Goal: Communication & Community: Answer question/provide support

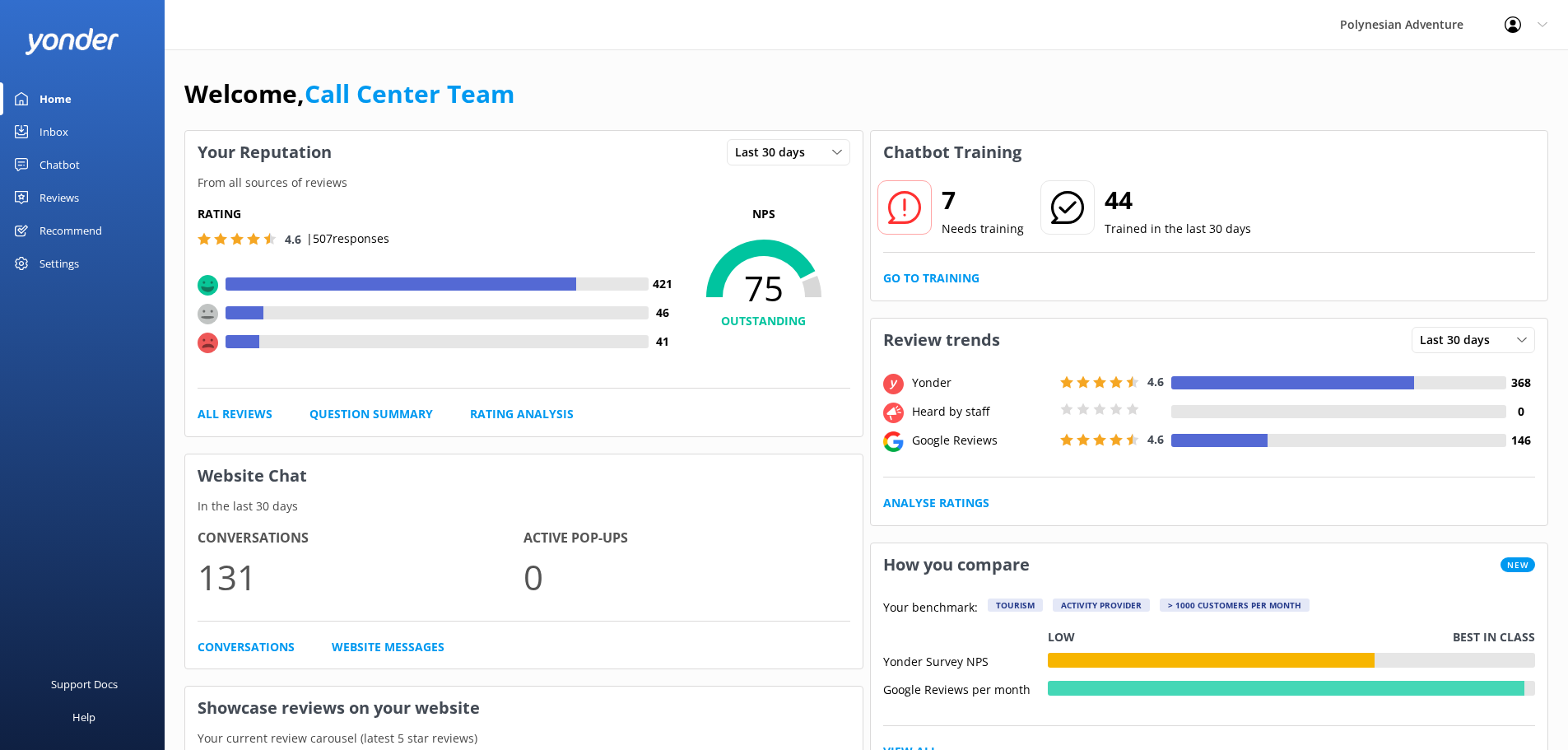
drag, startPoint x: 73, startPoint y: 133, endPoint x: 126, endPoint y: 148, distance: 55.1
click at [73, 133] on link "Inbox" at bounding box center [82, 132] width 165 height 33
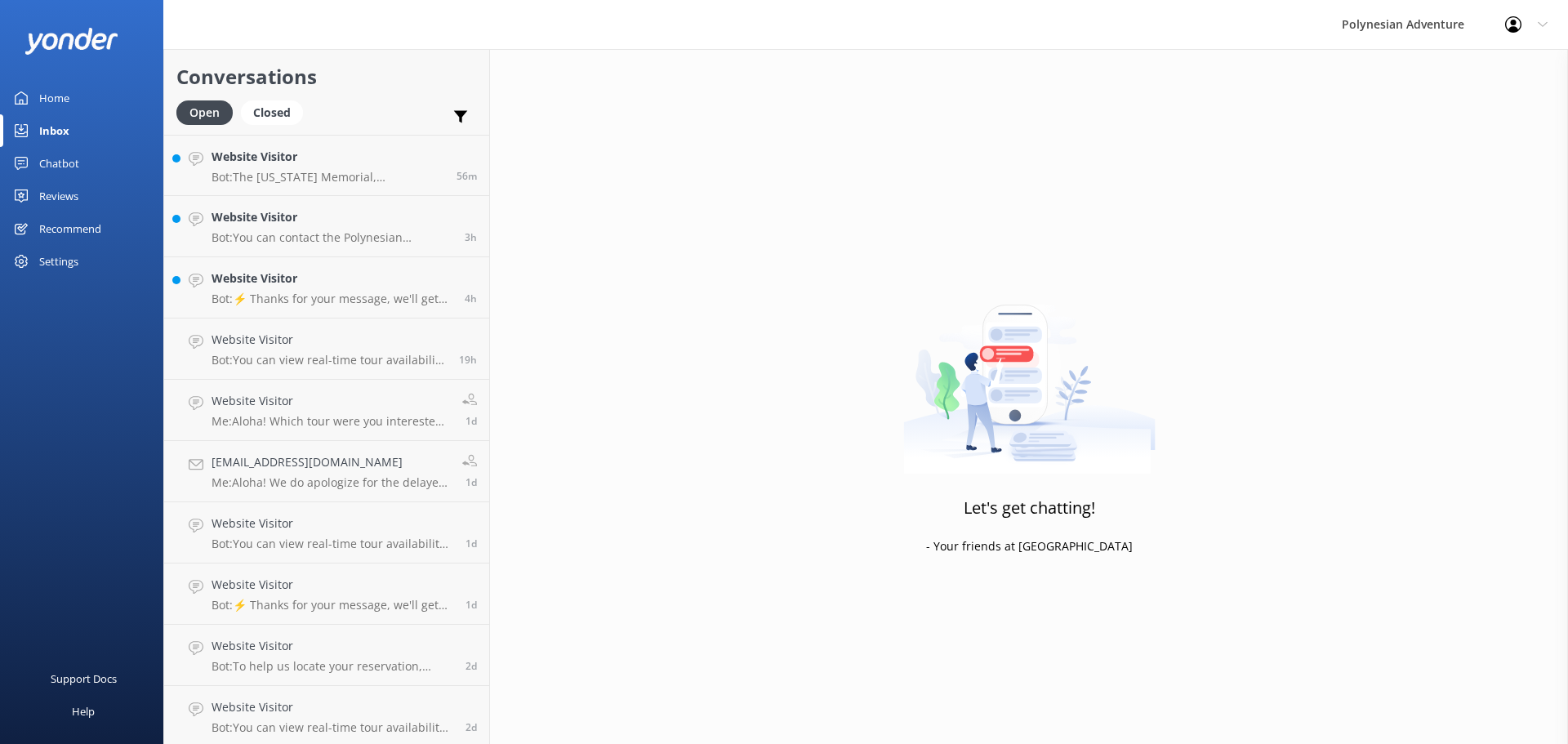
click at [335, 290] on div "Website Visitor Bot: ⚡ Thanks for your message, we'll get back to you as soon a…" at bounding box center [331, 288] width 241 height 36
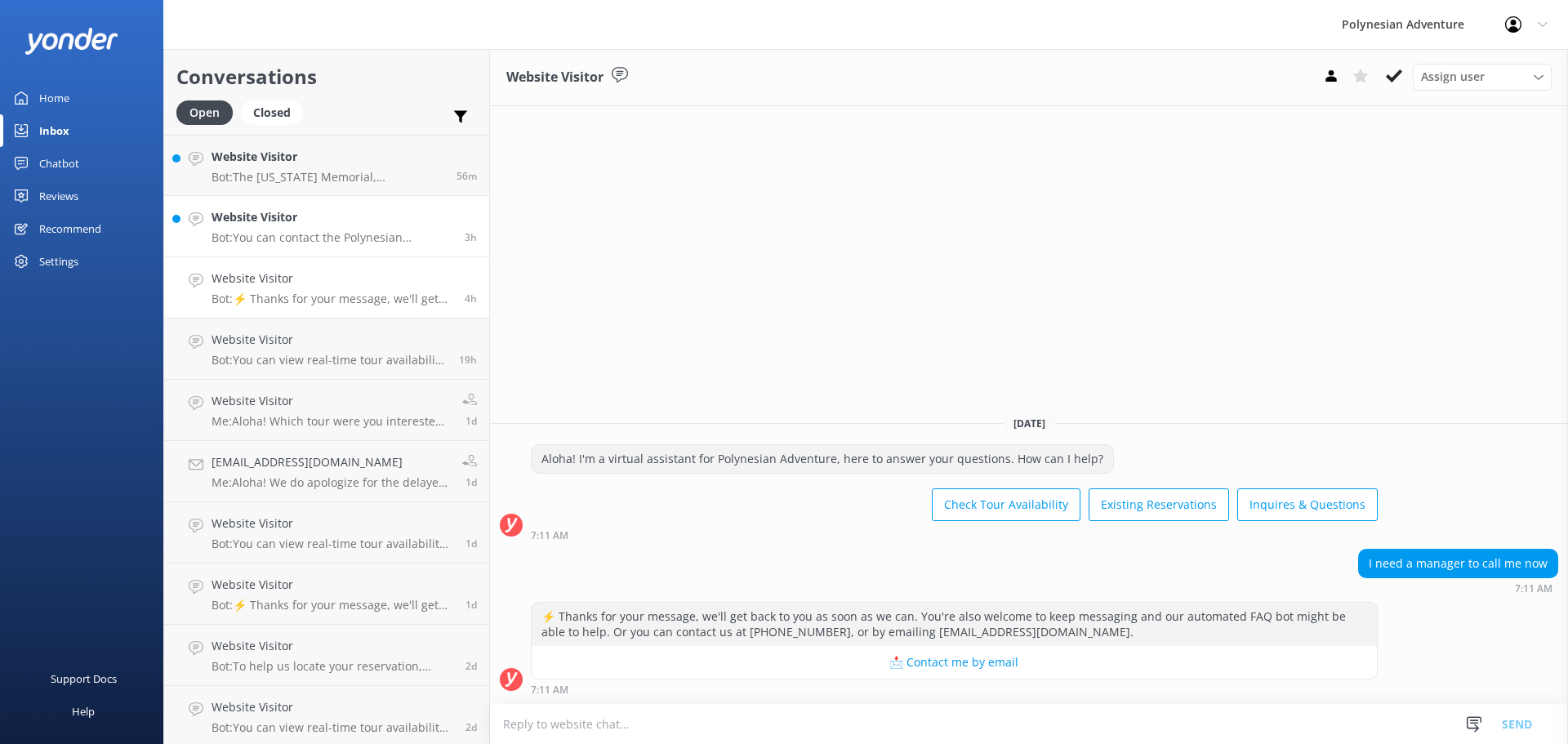
click at [305, 196] on link "Website Visitor Bot: You can contact the Polynesian Adventure team at [PHONE_NU…" at bounding box center [326, 226] width 325 height 62
click at [298, 177] on p "Bot: The [US_STATE] Memorial, [GEOGRAPHIC_DATA], and Honolulu City Highlights T…" at bounding box center [327, 178] width 233 height 15
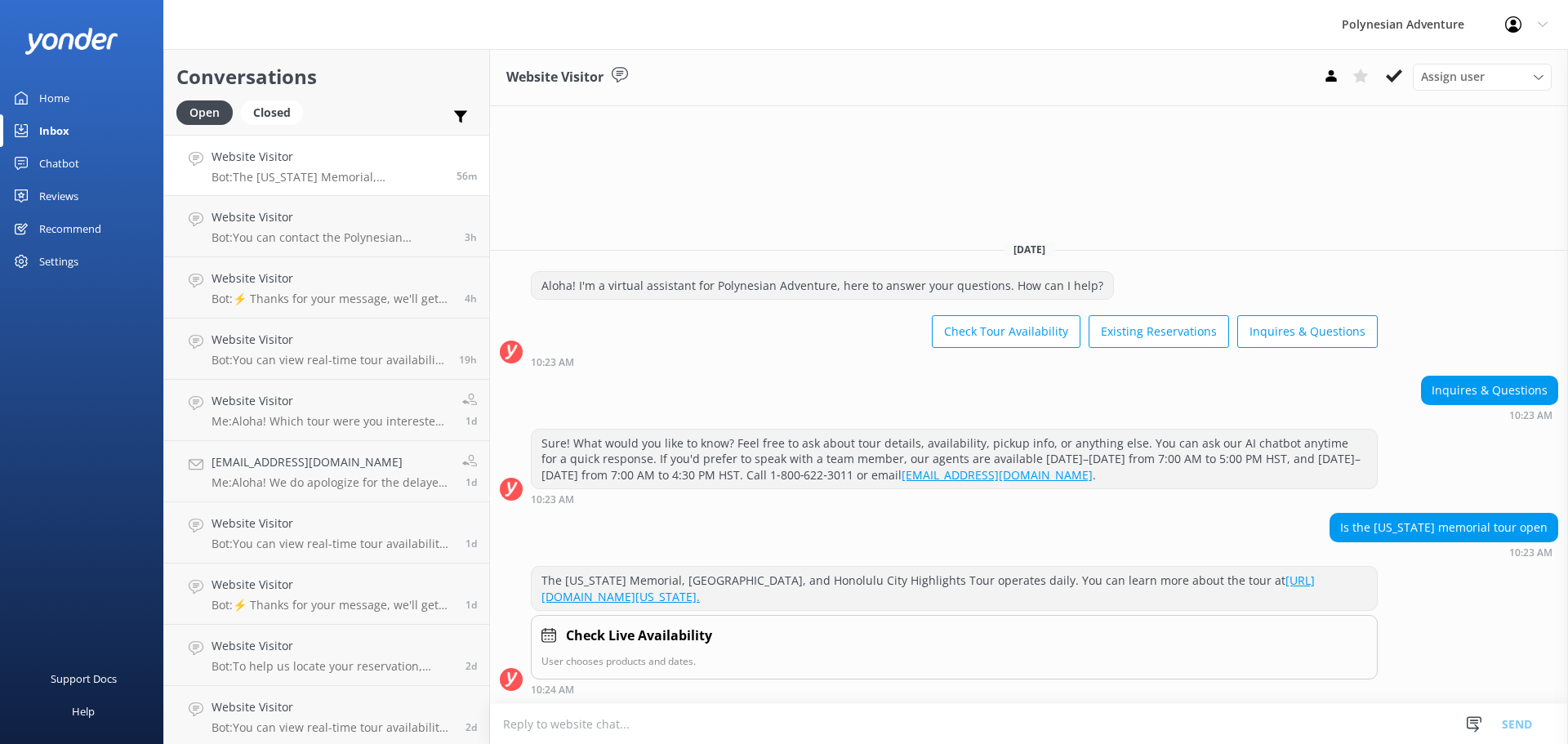
click at [567, 719] on textarea at bounding box center [1029, 723] width 1078 height 40
click at [747, 721] on textarea "Aloha! We apologize for the delayed response" at bounding box center [1029, 723] width 1078 height 41
paste textarea "Aloha, Effective [DATE], access to the USS [US_STATE] Memorial will be suspende…"
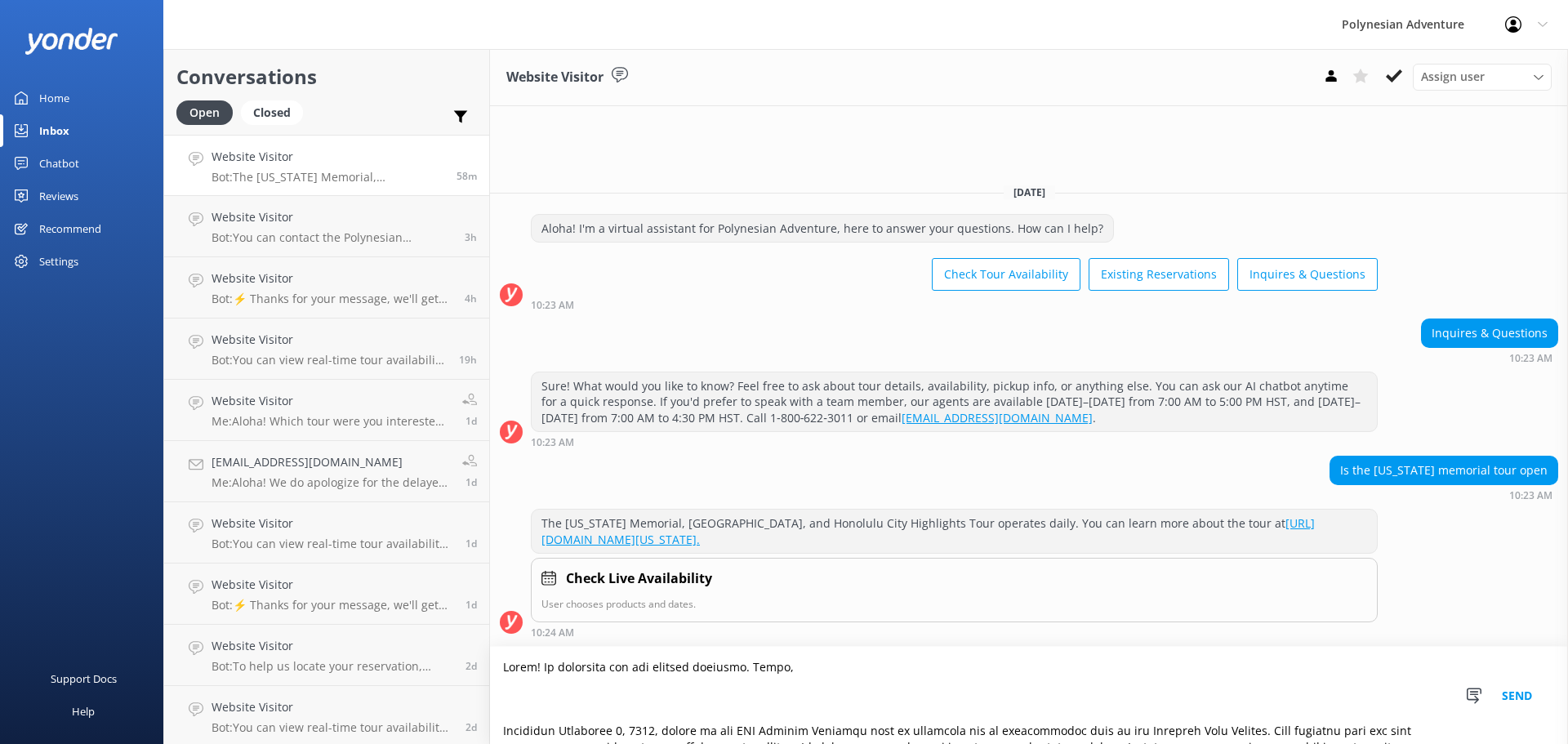
drag, startPoint x: 787, startPoint y: 663, endPoint x: 752, endPoint y: 665, distance: 35.1
click at [752, 665] on textarea at bounding box center [1029, 695] width 1078 height 97
click at [518, 712] on textarea at bounding box center [1029, 695] width 1078 height 97
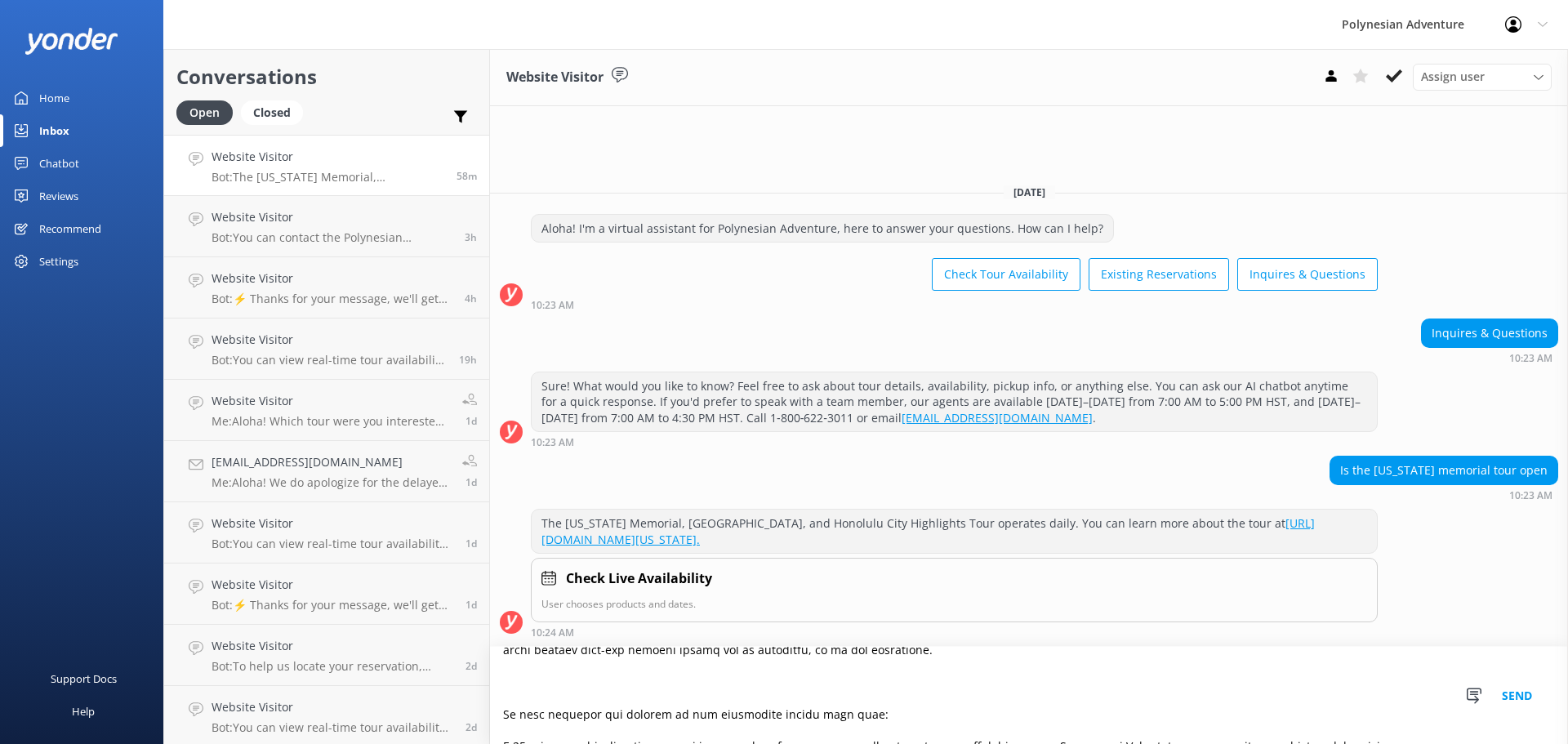
scroll to position [81, 0]
click at [502, 709] on textarea at bounding box center [1029, 695] width 1078 height 97
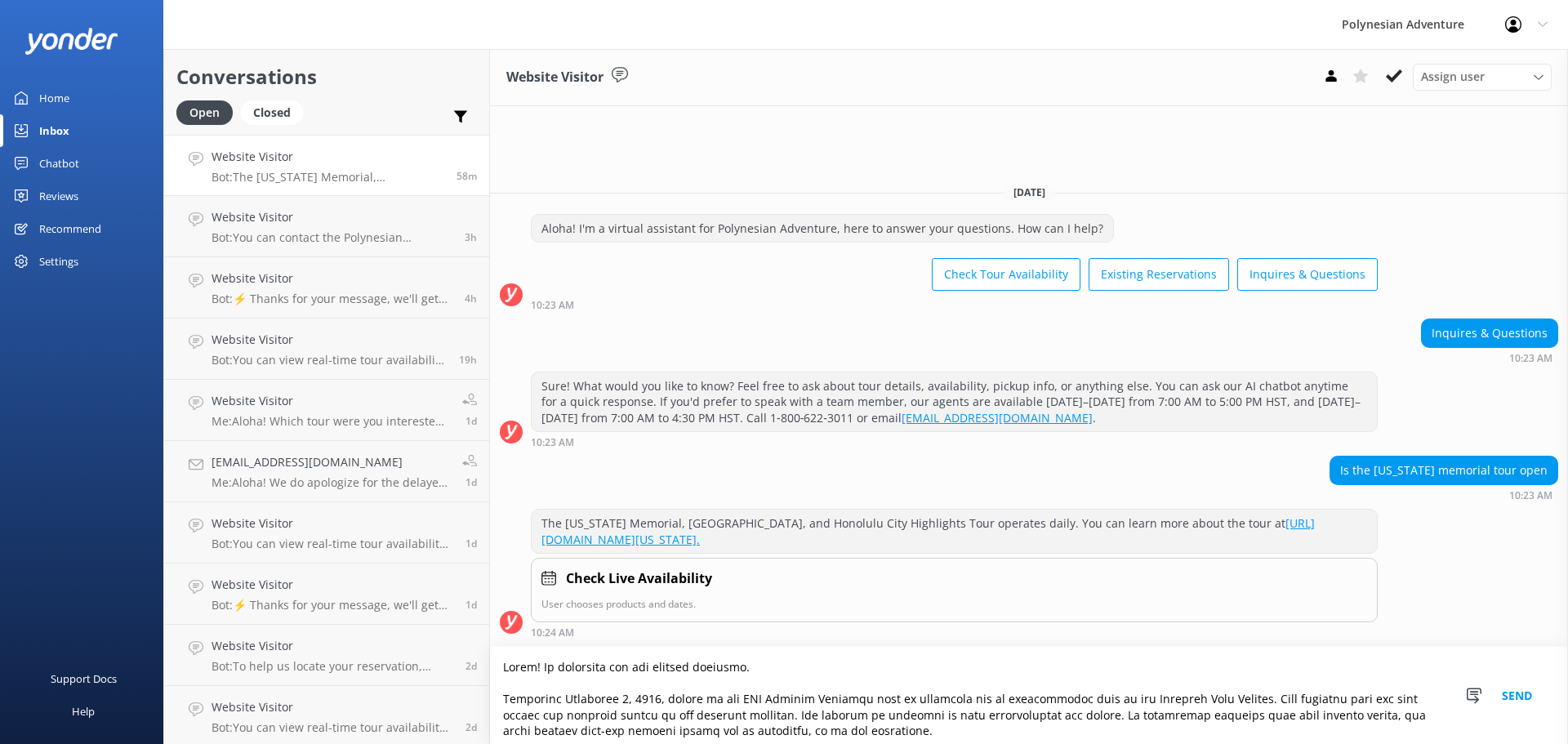
click at [1048, 713] on textarea at bounding box center [1029, 695] width 1078 height 97
click at [1050, 713] on textarea at bounding box center [1029, 695] width 1078 height 97
click at [1054, 715] on textarea at bounding box center [1029, 695] width 1078 height 97
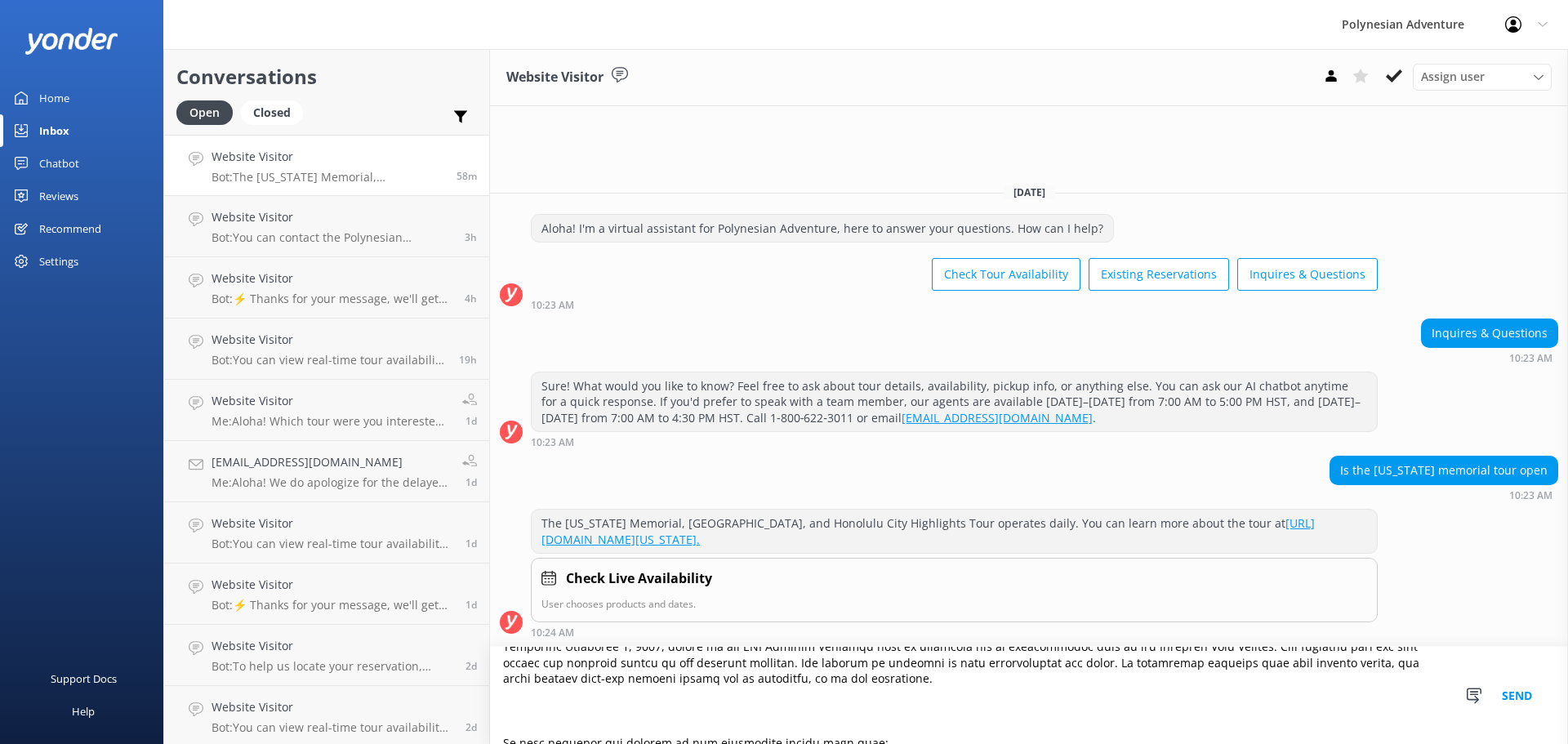
scroll to position [81, 0]
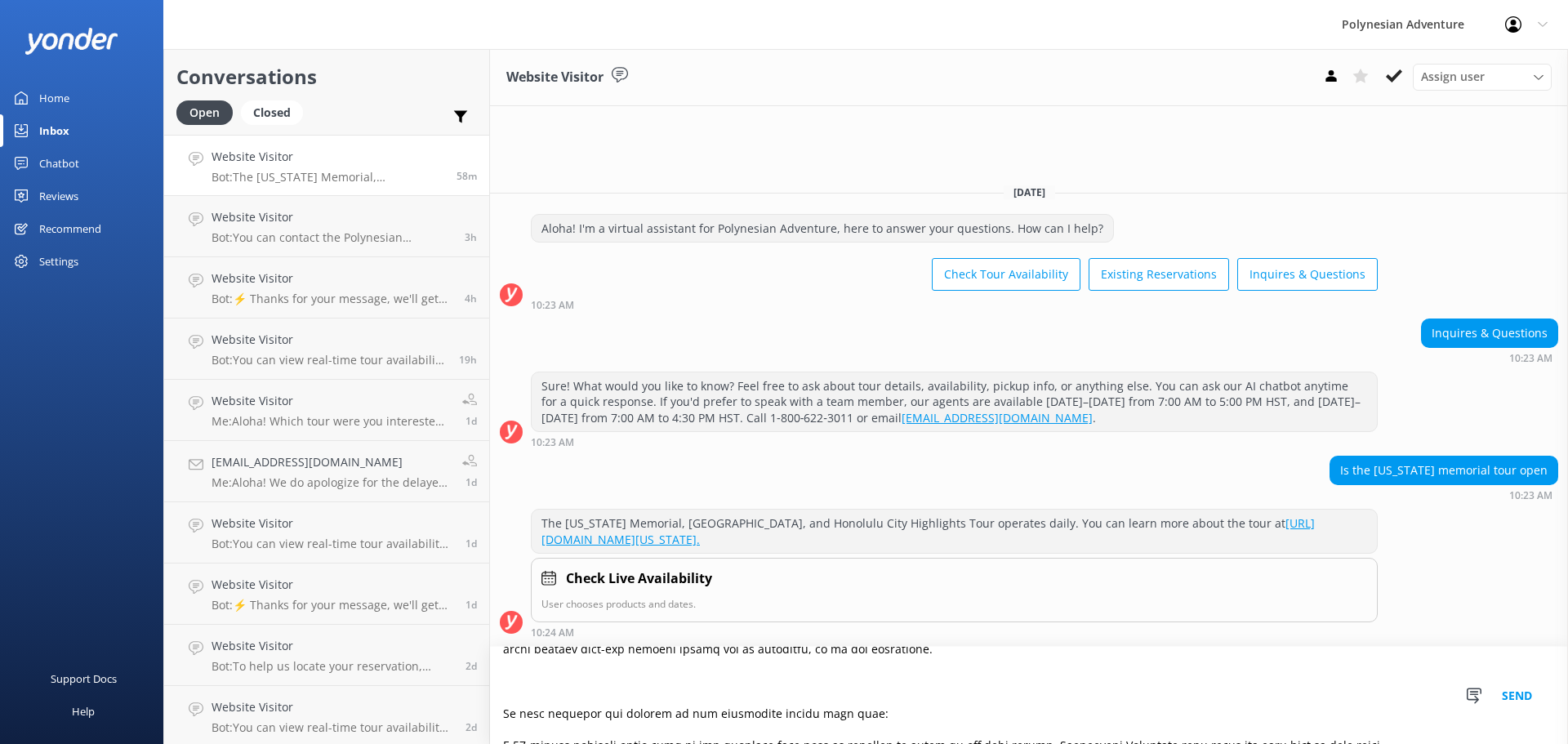
click at [499, 714] on textarea at bounding box center [1029, 695] width 1078 height 97
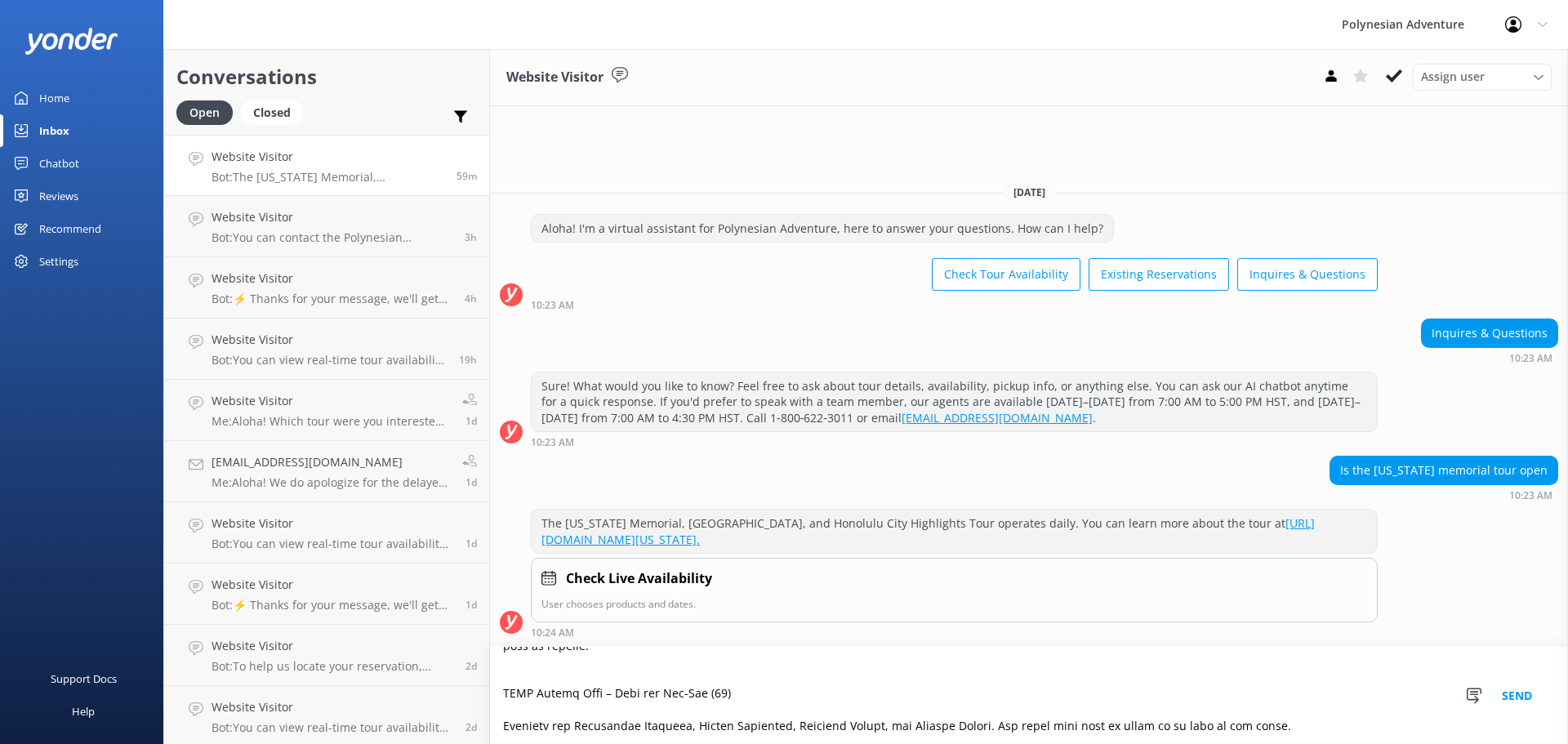
scroll to position [471, 0]
drag, startPoint x: 698, startPoint y: 724, endPoint x: 432, endPoint y: 715, distance: 266.2
click at [432, 715] on div "Conversations Open Closed Important Assigned to me Unassigned Website Visitor B…" at bounding box center [866, 396] width 1405 height 695
click at [708, 728] on textarea at bounding box center [1029, 695] width 1078 height 97
drag, startPoint x: 705, startPoint y: 728, endPoint x: 505, endPoint y: 726, distance: 200.0
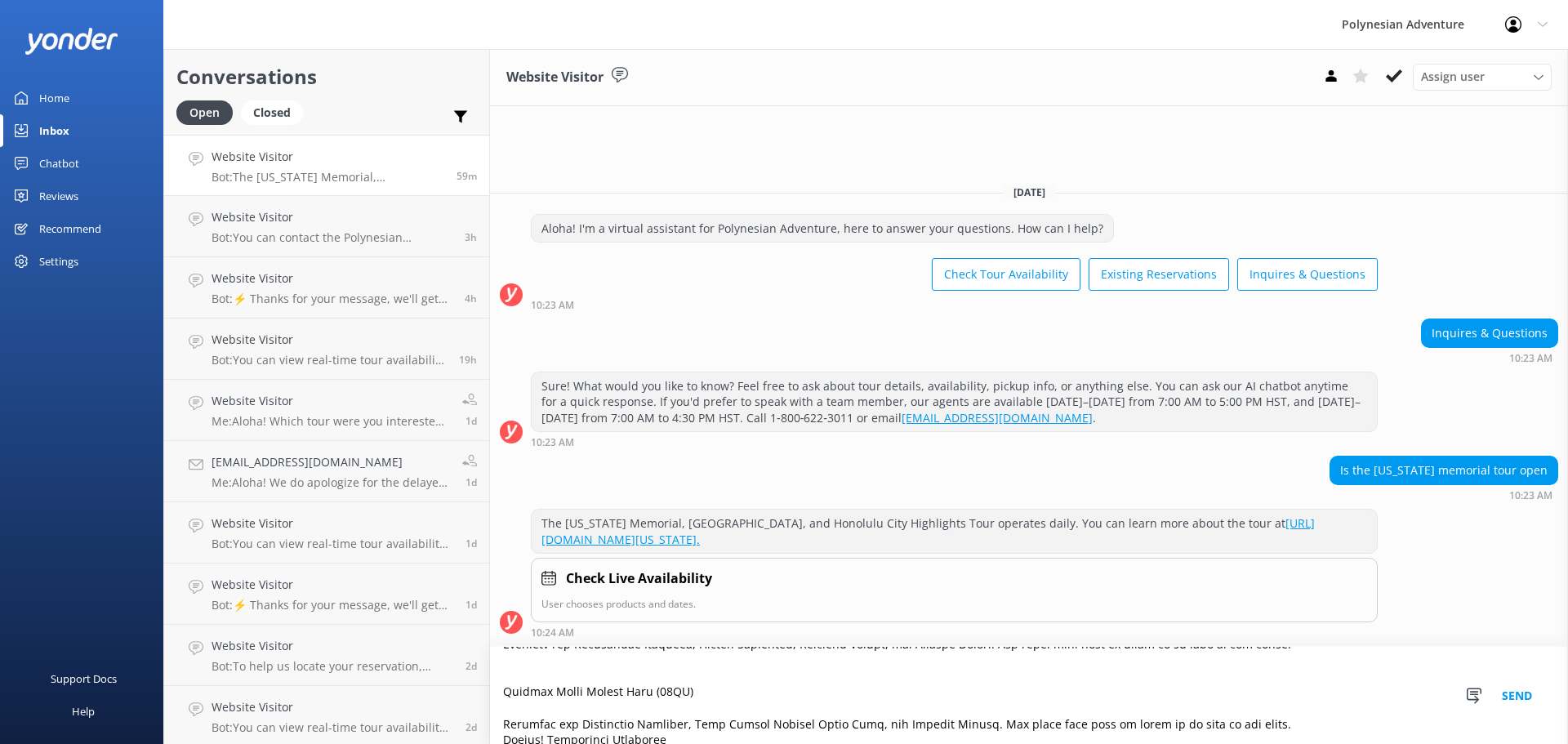
click at [505, 726] on textarea at bounding box center [1029, 695] width 1078 height 97
click at [497, 705] on textarea at bounding box center [1029, 695] width 1078 height 97
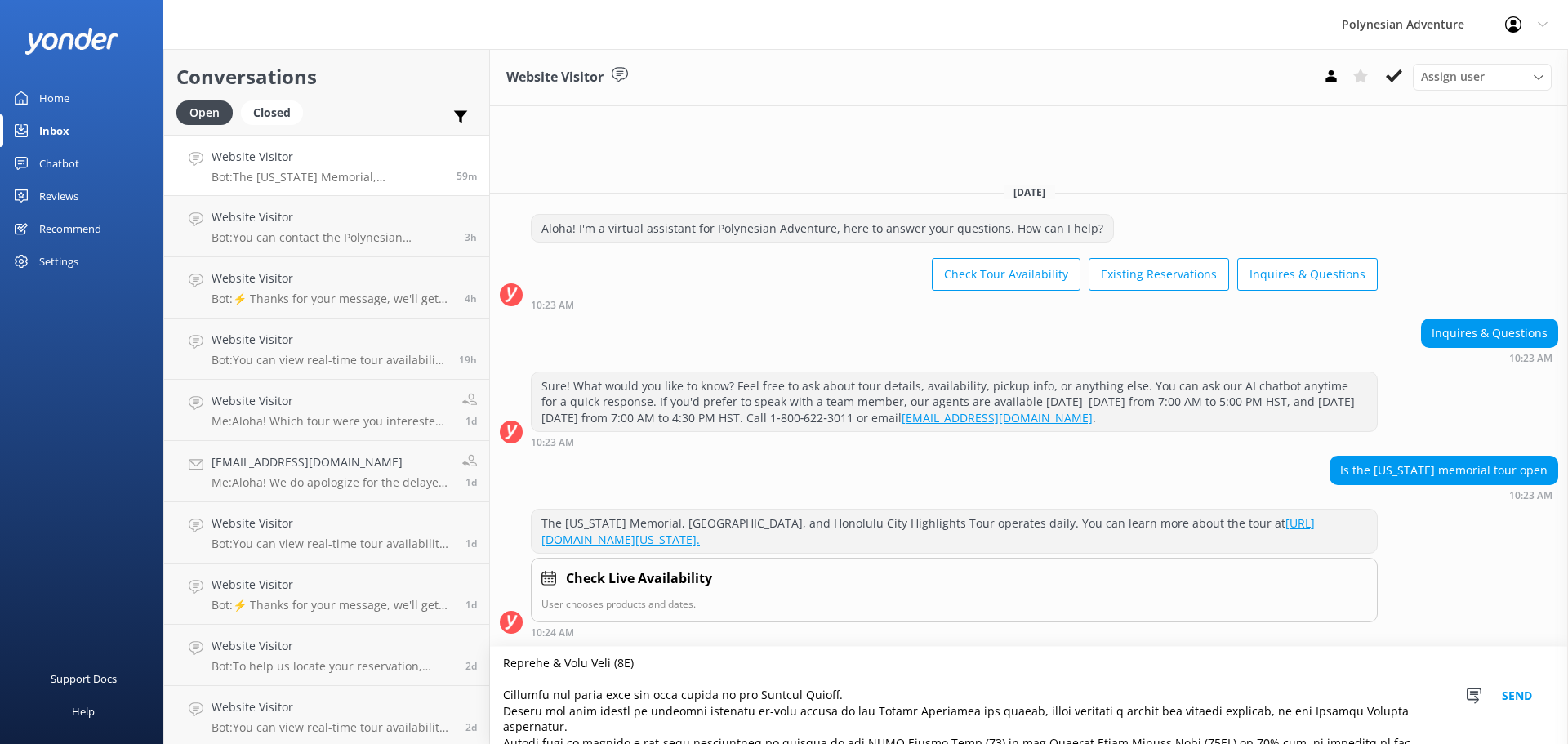
scroll to position [194, 0]
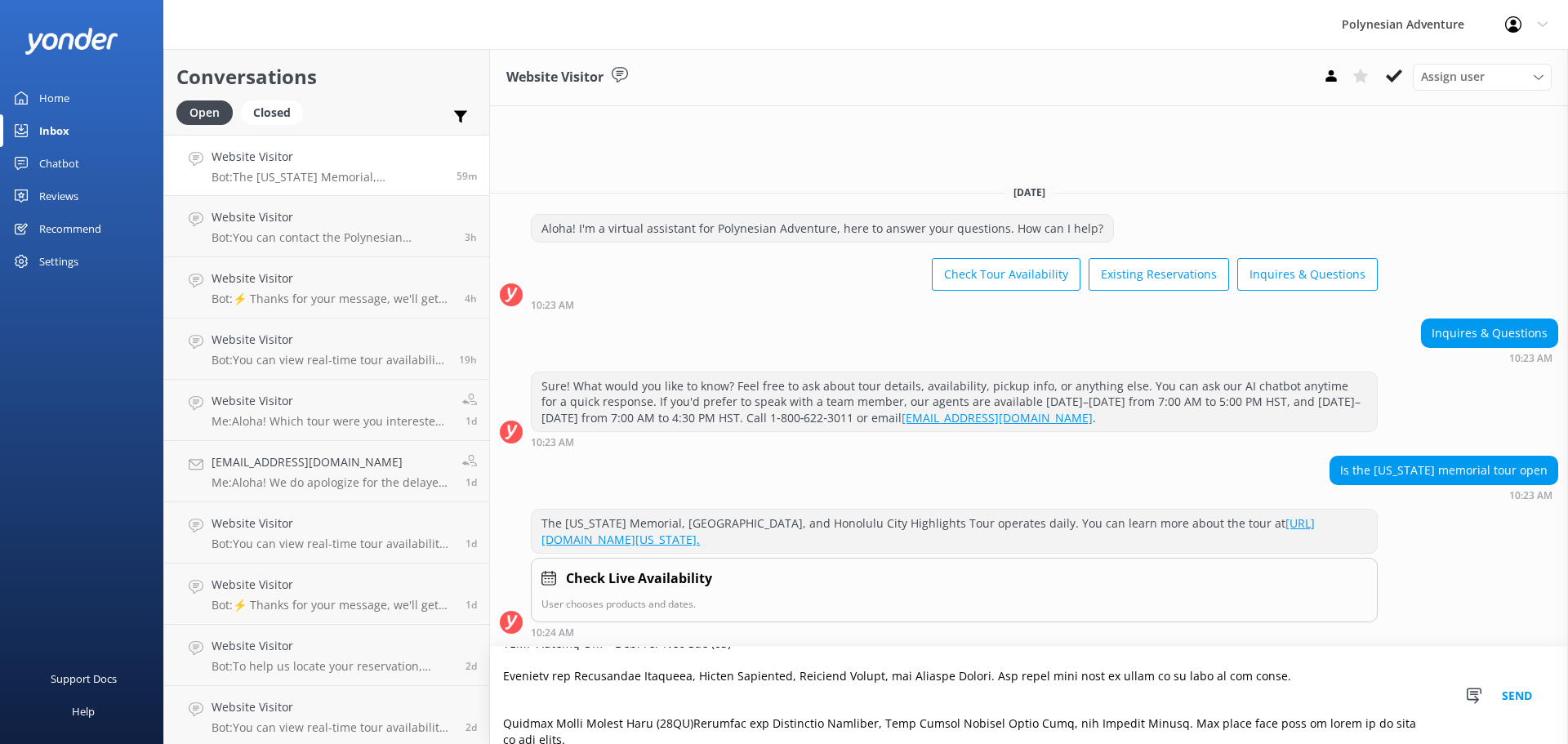
drag, startPoint x: 499, startPoint y: 699, endPoint x: 940, endPoint y: 774, distance: 447.3
click at [940, 743] on html "Polynesian Adventure Profile Settings Logout Home Inbox Chatbot Content Product…" at bounding box center [784, 372] width 1568 height 744
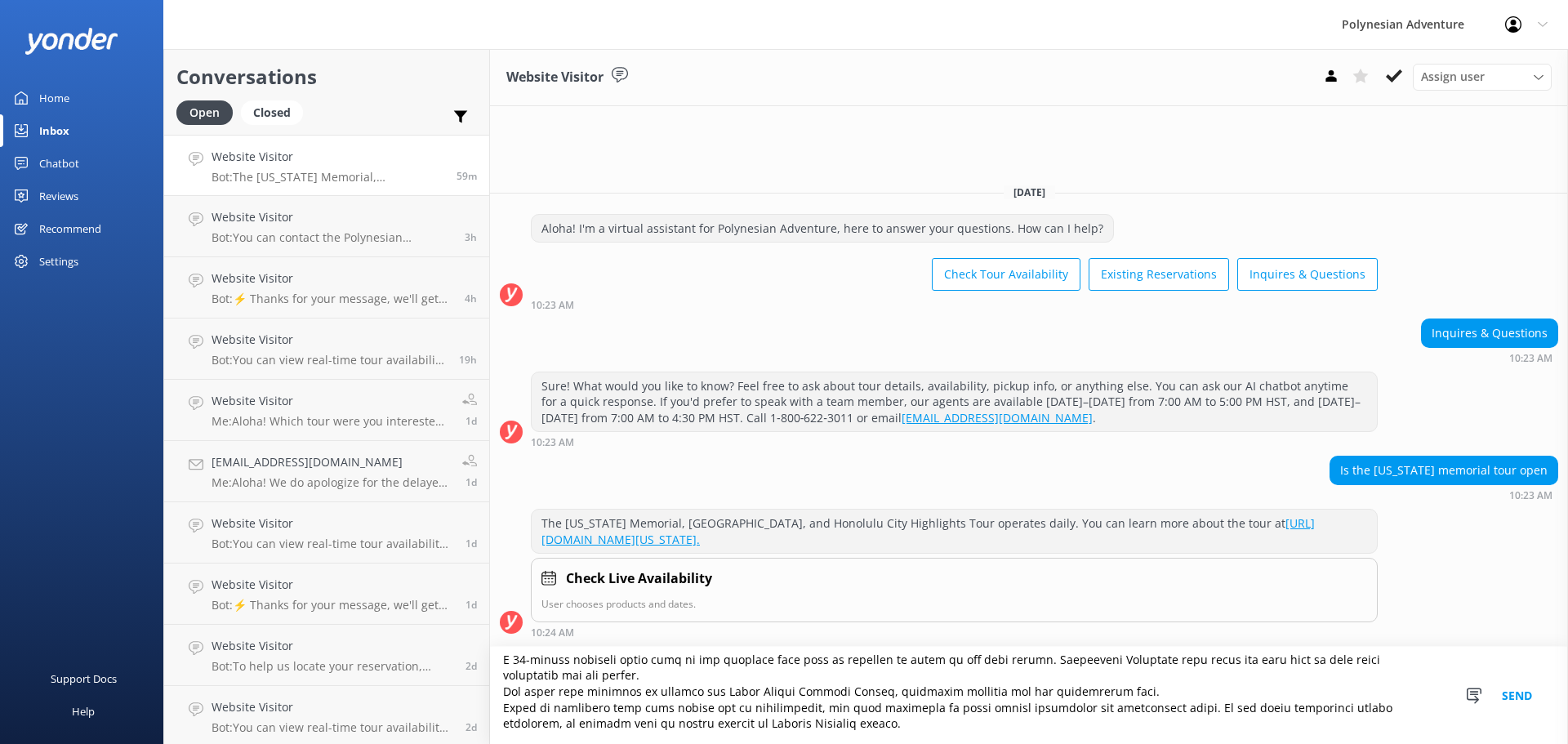
scroll to position [85, 0]
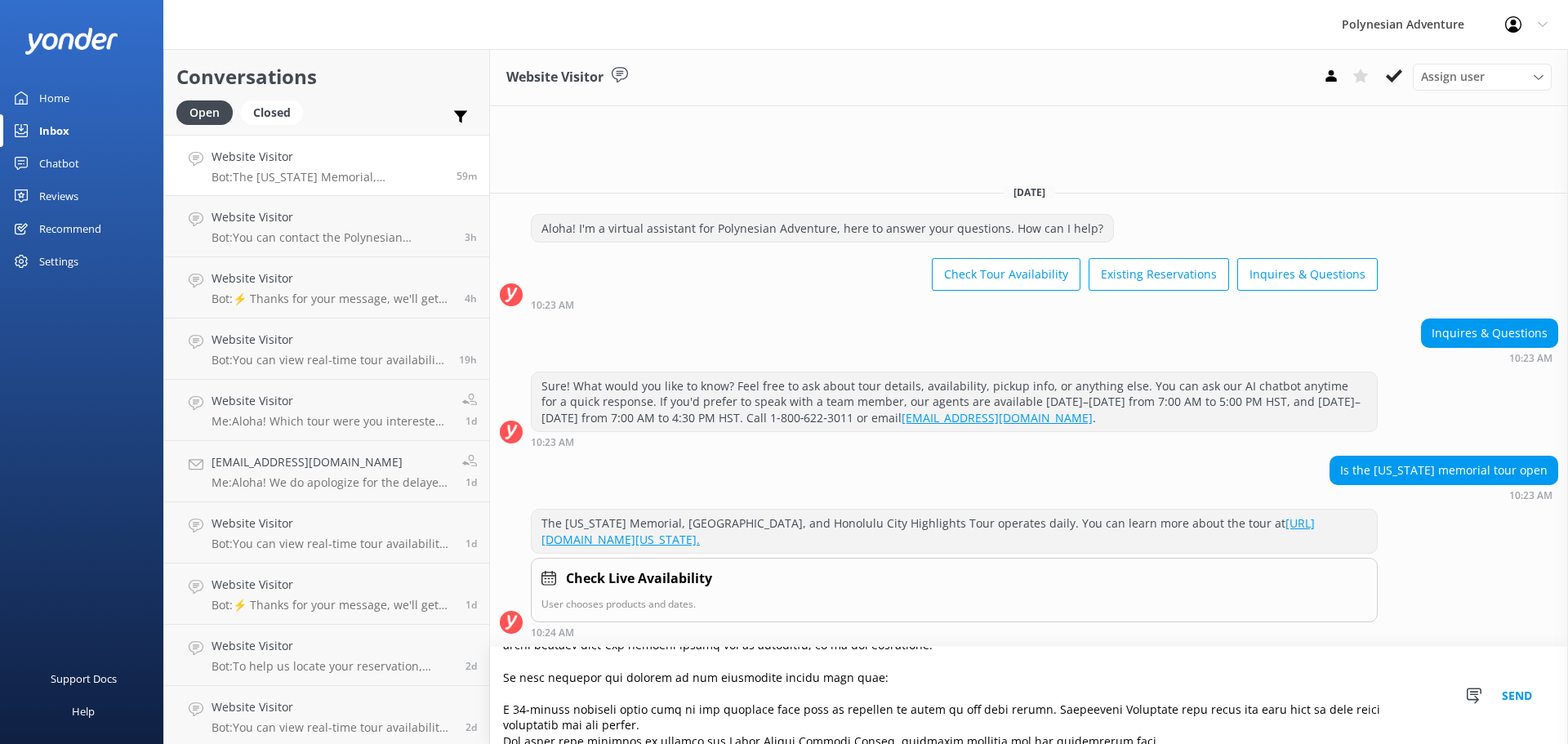
click at [589, 718] on textarea at bounding box center [1029, 695] width 1078 height 97
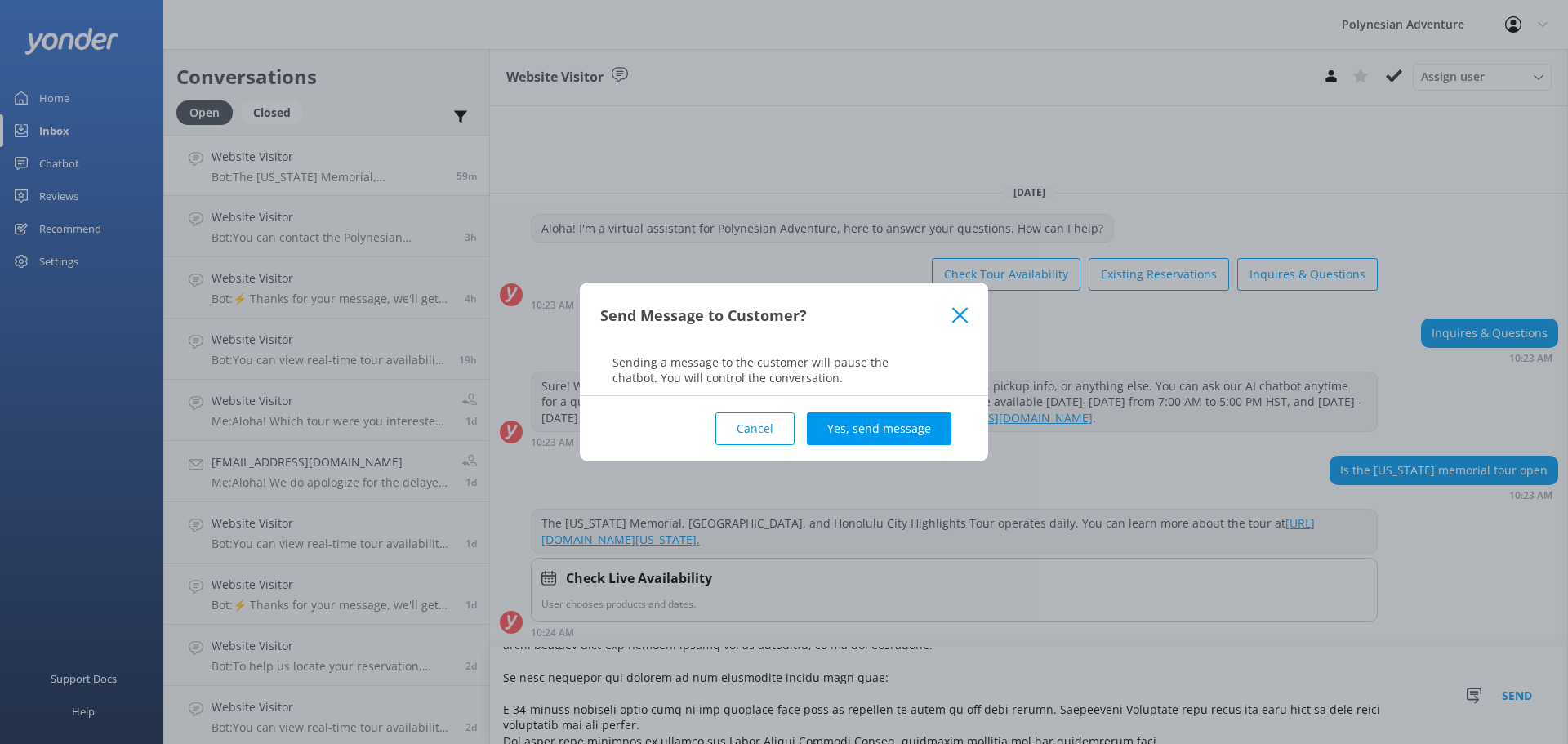
click at [768, 436] on button "Cancel" at bounding box center [755, 429] width 79 height 33
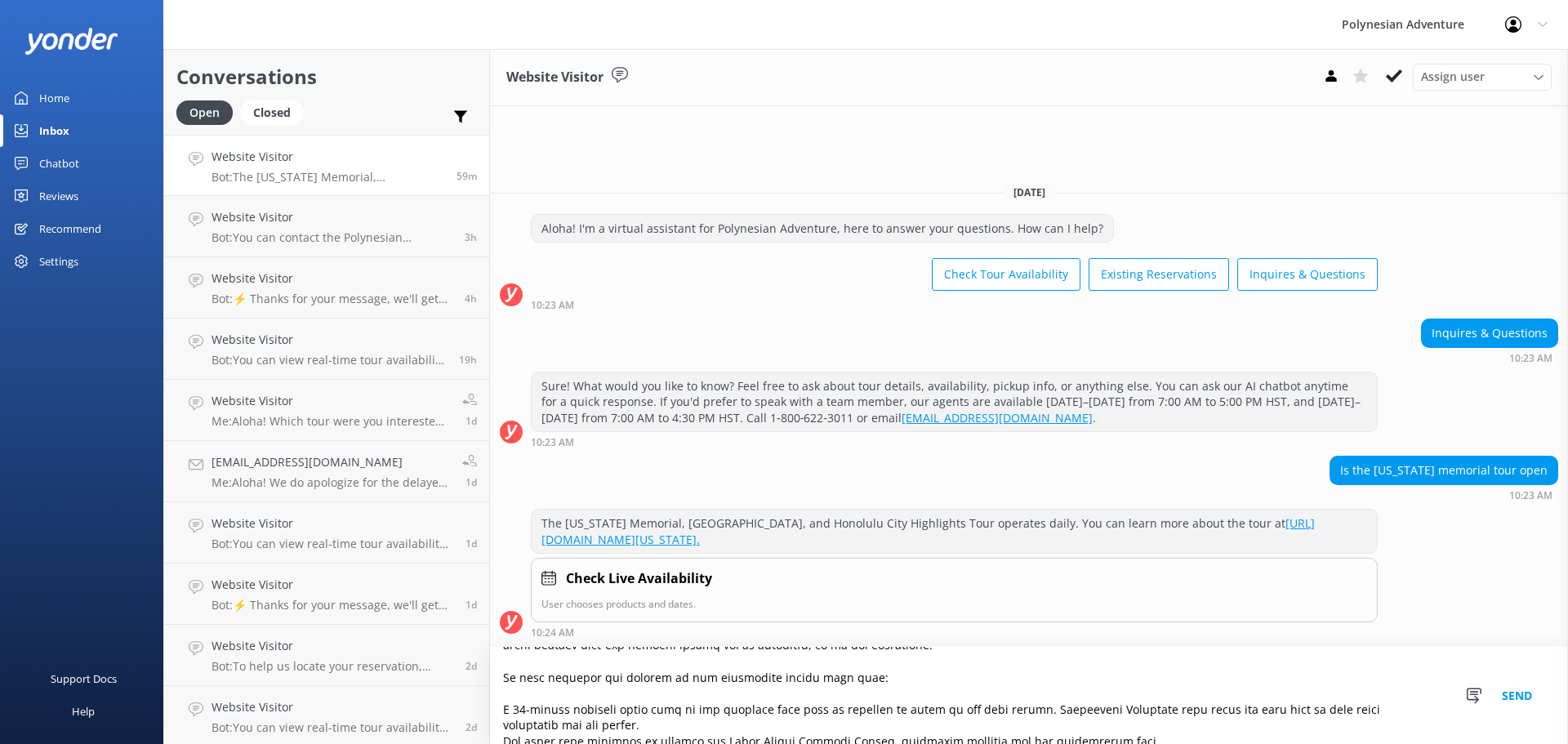
click at [501, 705] on textarea at bounding box center [1029, 695] width 1078 height 97
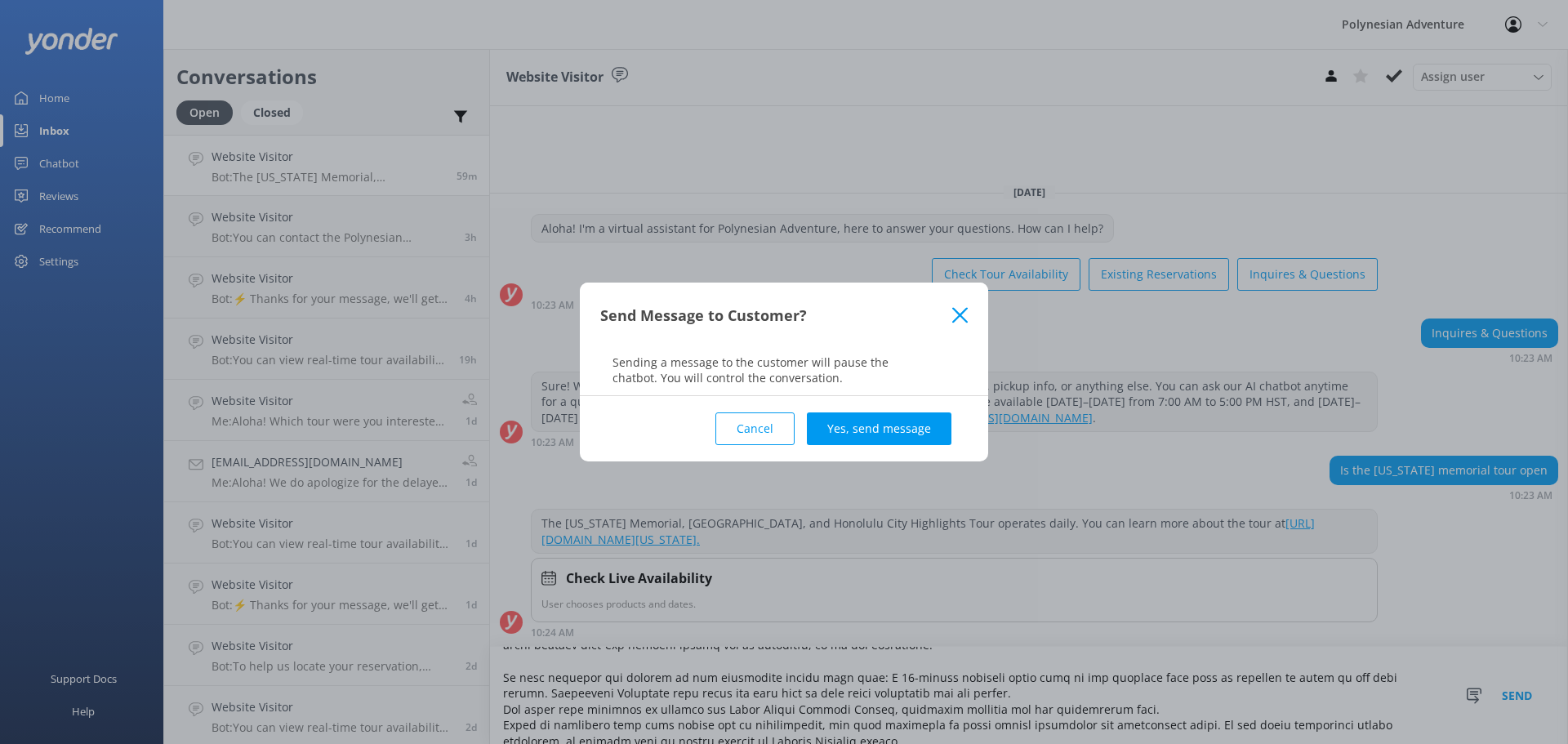
click at [781, 427] on button "Cancel" at bounding box center [755, 429] width 79 height 33
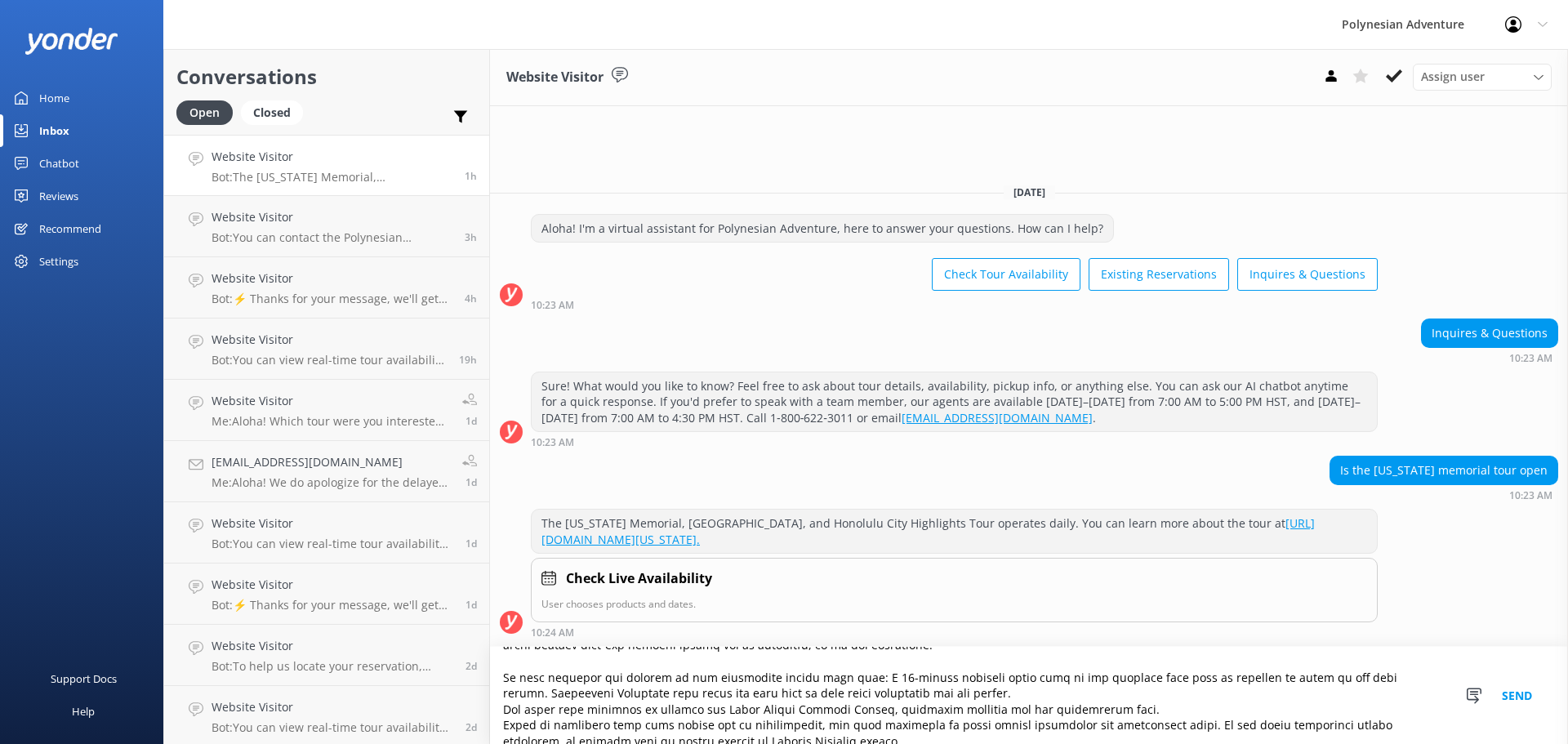
click at [840, 674] on textarea at bounding box center [1029, 695] width 1078 height 97
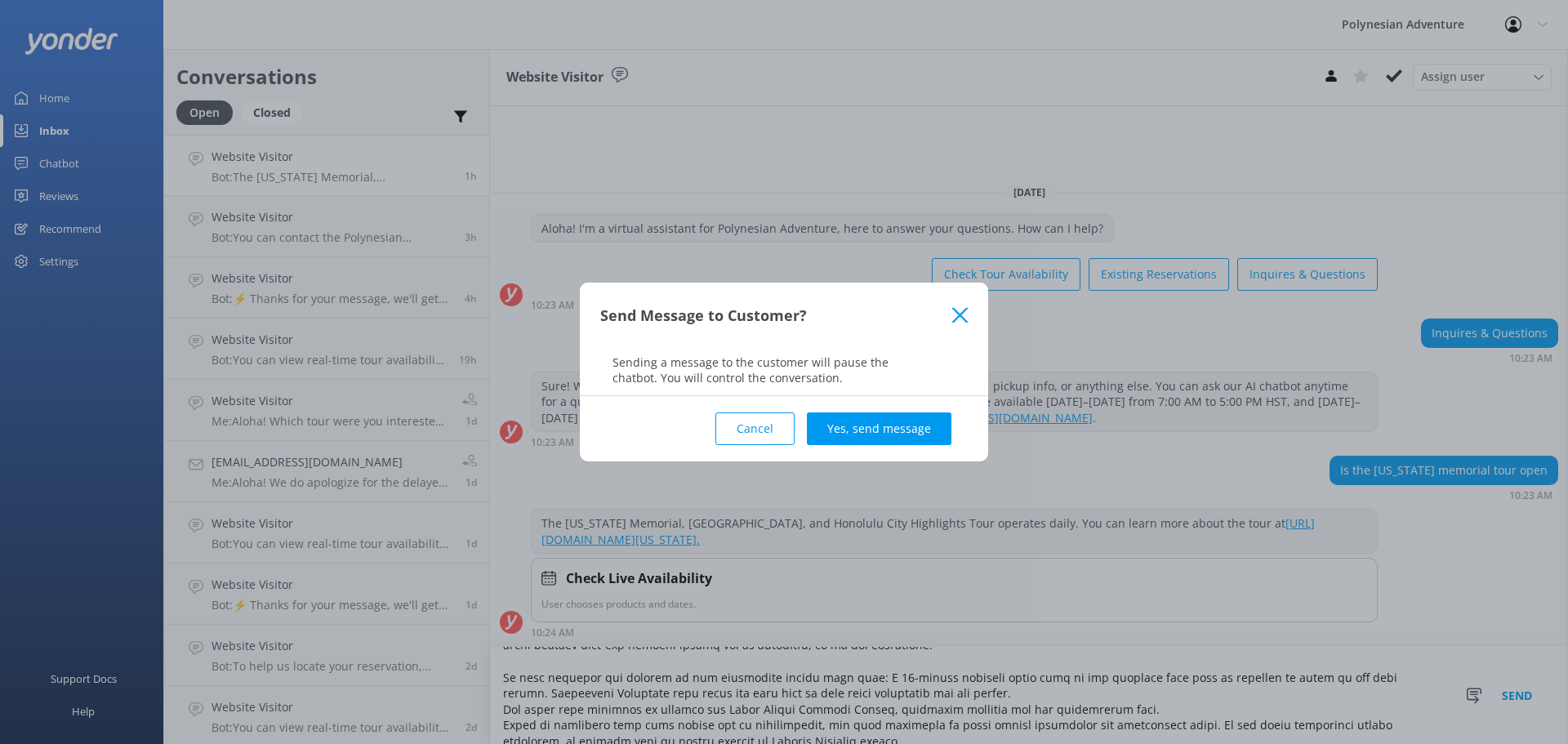
click at [952, 315] on icon at bounding box center [960, 316] width 16 height 16
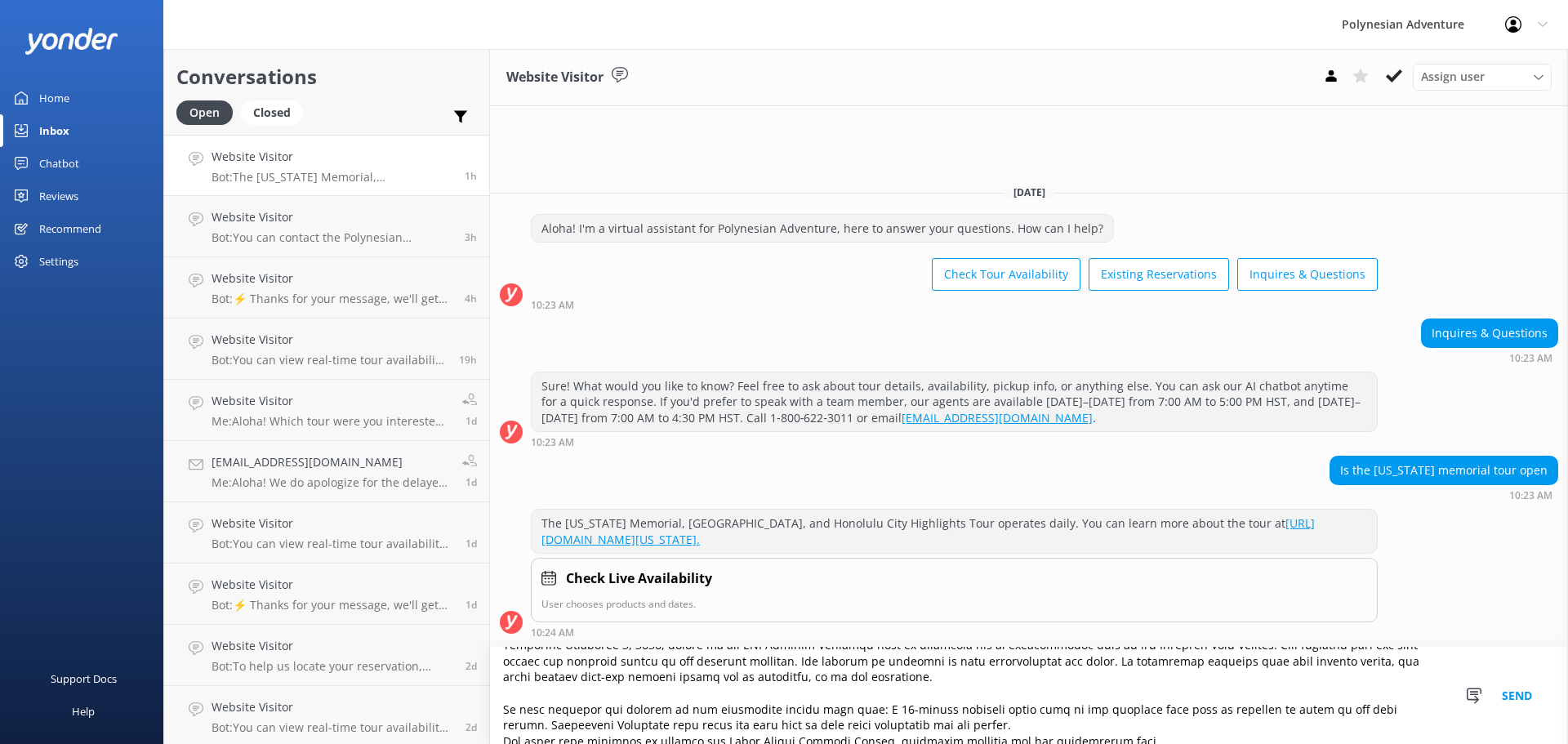
scroll to position [136, 0]
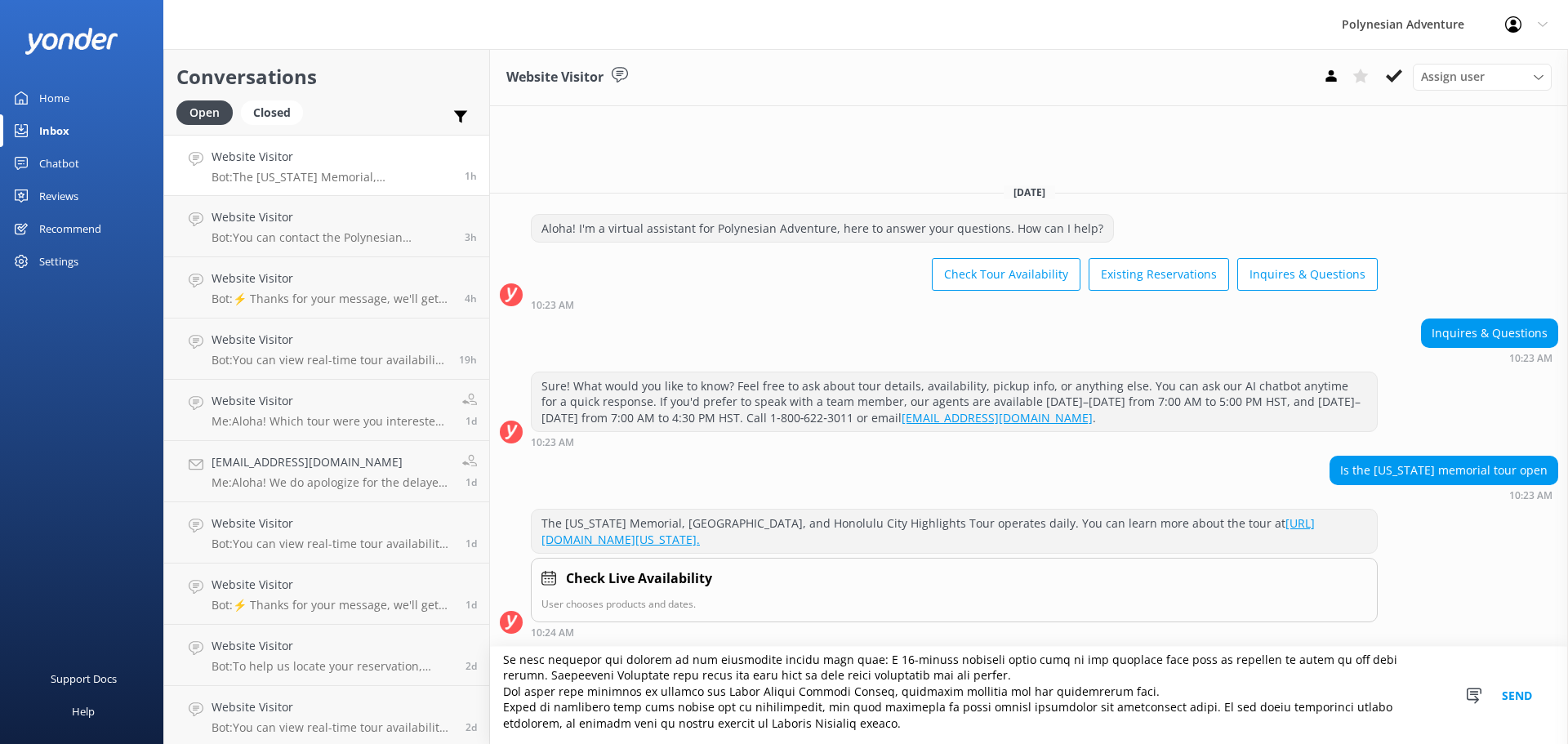
click at [498, 660] on textarea at bounding box center [1029, 695] width 1078 height 97
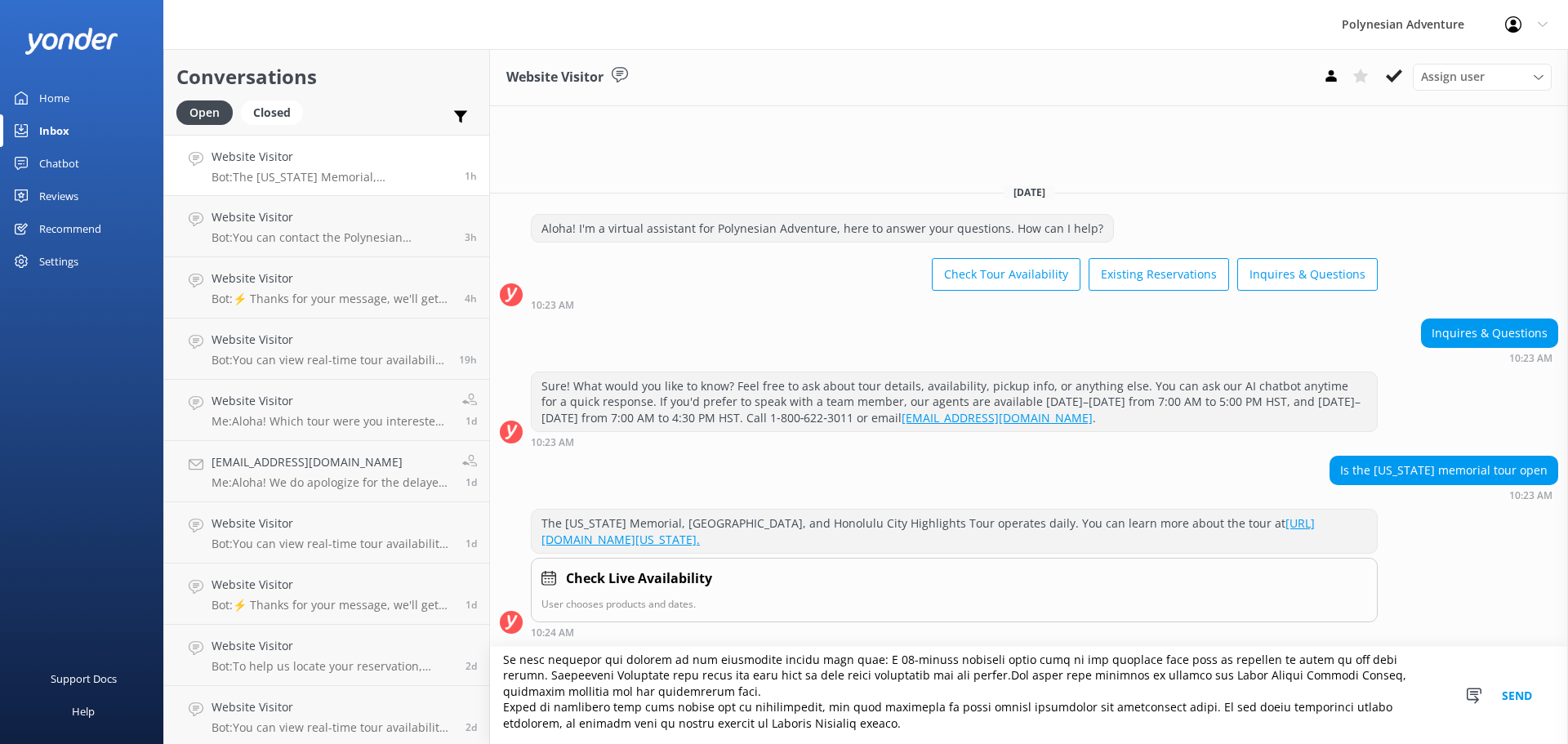
scroll to position [119, 0]
click at [498, 689] on textarea at bounding box center [1029, 695] width 1078 height 97
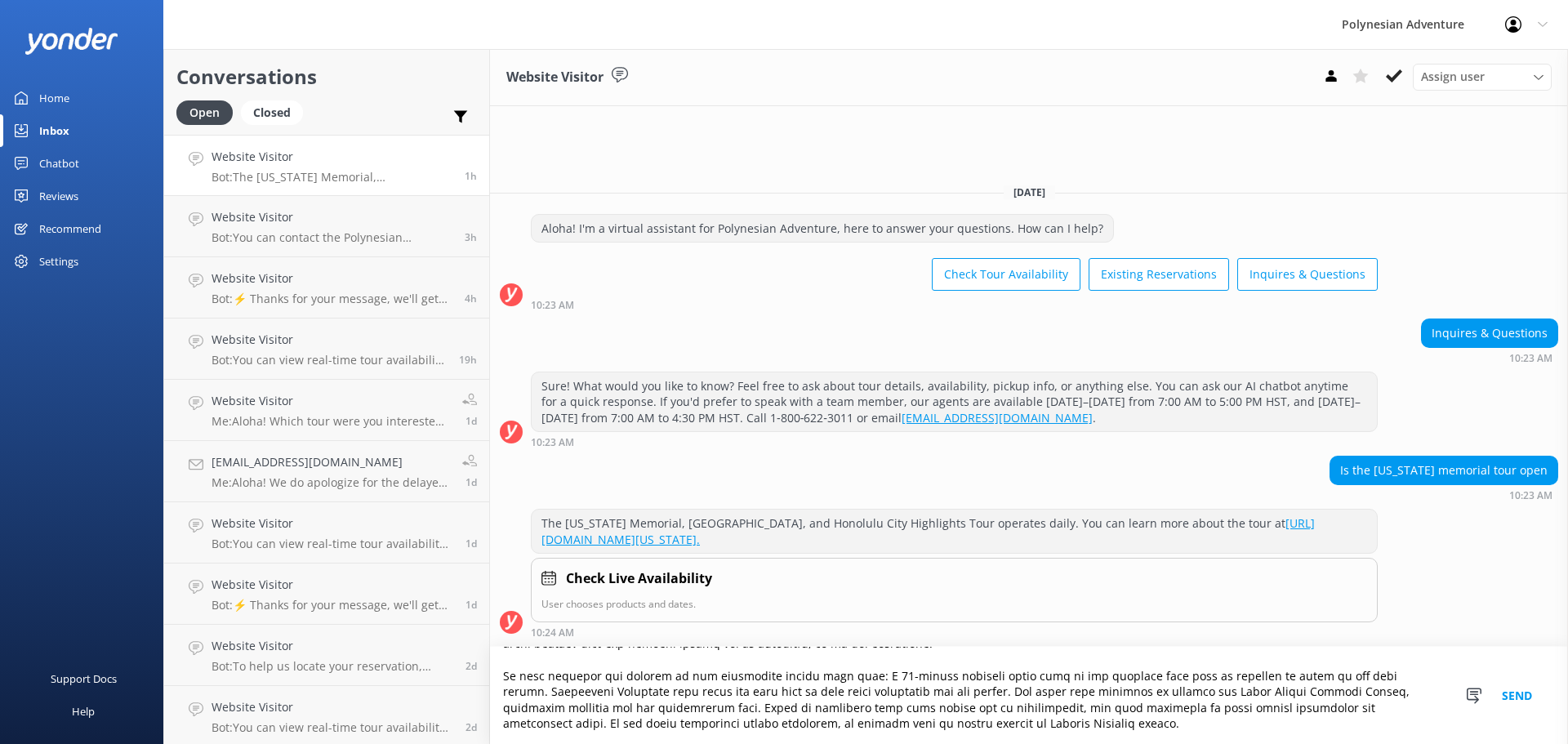
drag, startPoint x: 603, startPoint y: 676, endPoint x: 949, endPoint y: 714, distance: 348.1
click at [949, 714] on textarea at bounding box center [1029, 695] width 1078 height 97
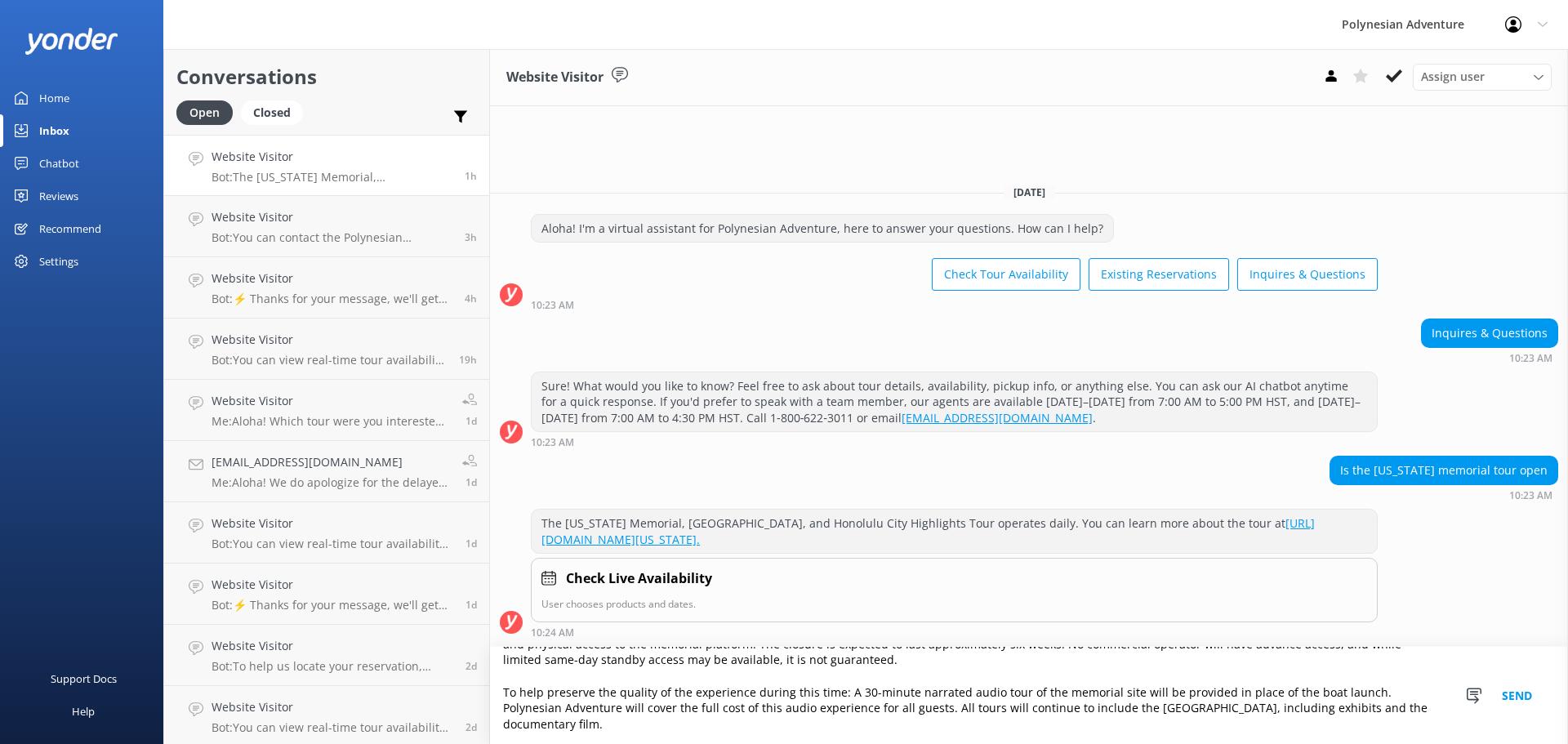
scroll to position [87, 0]
type textarea "Aloha! We apologize for the delayed response. Effective [DATE], access to the U…"
click at [1526, 692] on button "Send" at bounding box center [1517, 695] width 62 height 97
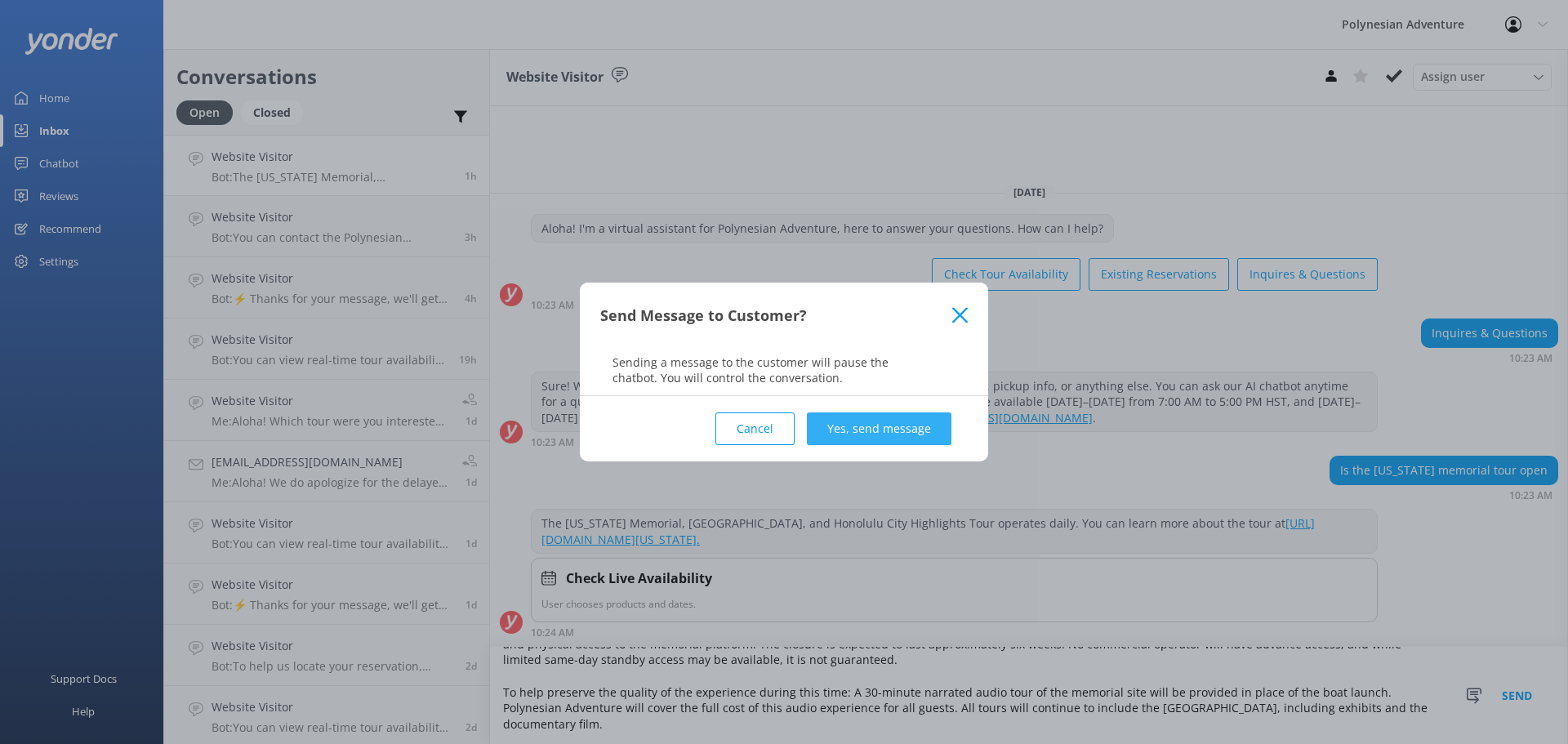
click at [914, 435] on button "Yes, send message" at bounding box center [880, 429] width 145 height 33
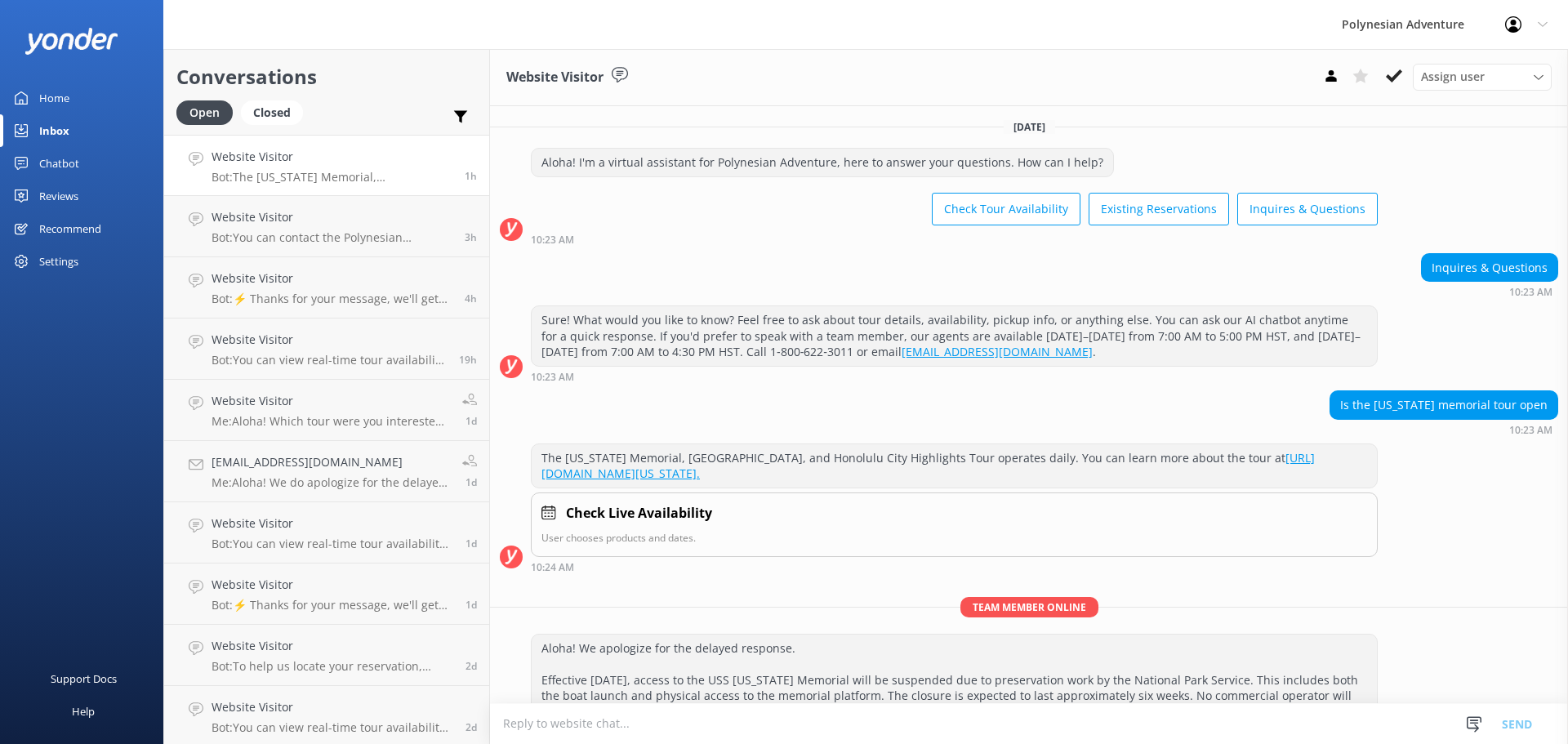
scroll to position [0, 0]
click at [298, 167] on div "Website Visitor Bot: ⚡ Thanks for your message, we'll get back to you as soon a…" at bounding box center [327, 165] width 233 height 35
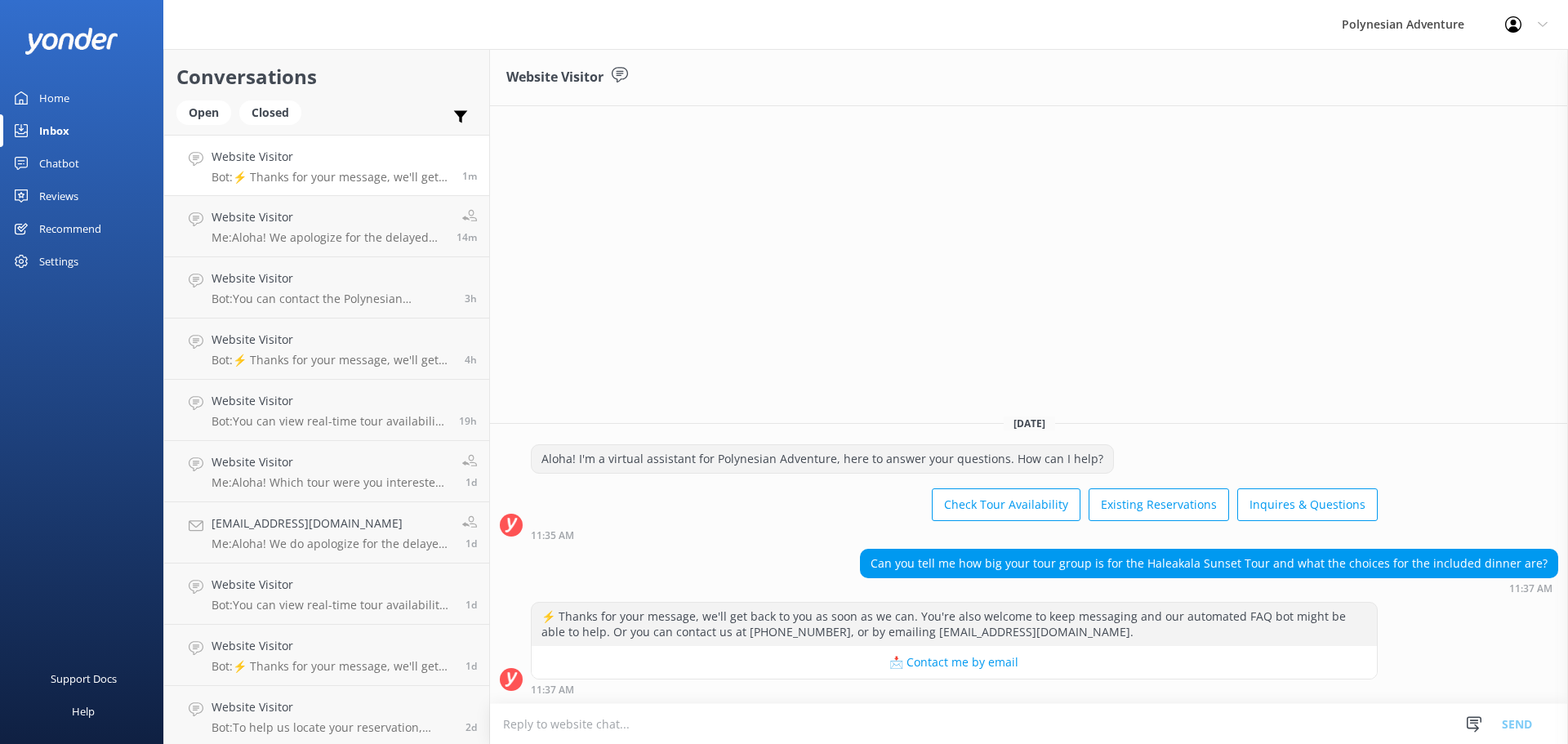
click at [573, 708] on textarea at bounding box center [1029, 723] width 1078 height 40
type textarea "T"
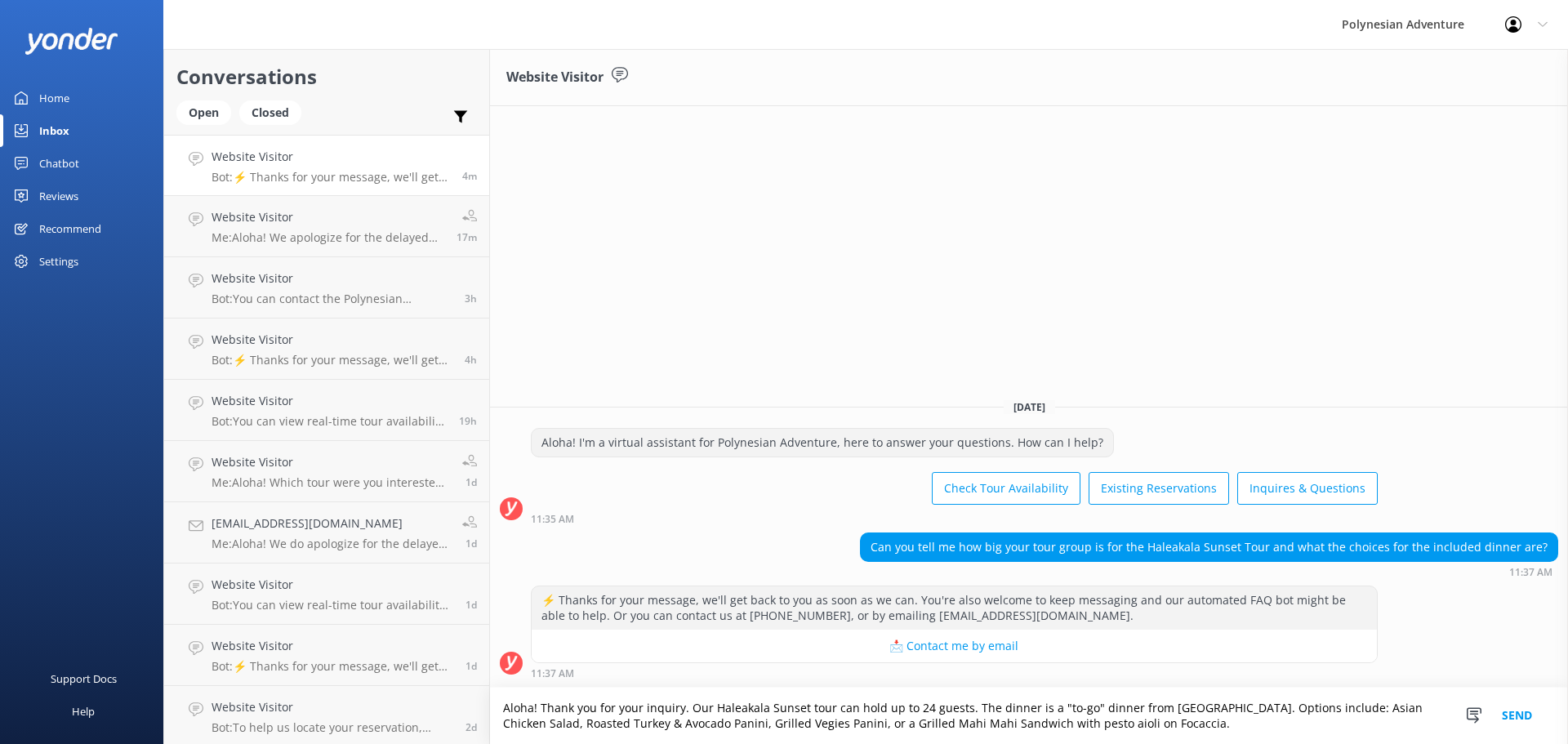
click at [1223, 728] on textarea "Aloha! Thank you for your inquiry. Our Haleakala Sunset tour can hold up to 24 …" at bounding box center [1029, 715] width 1078 height 57
type textarea "Aloha! Thank you for your inquiry. Our Haleakala Sunset tour can hold up to 24 …"
click at [1517, 719] on button "Send" at bounding box center [1517, 715] width 62 height 57
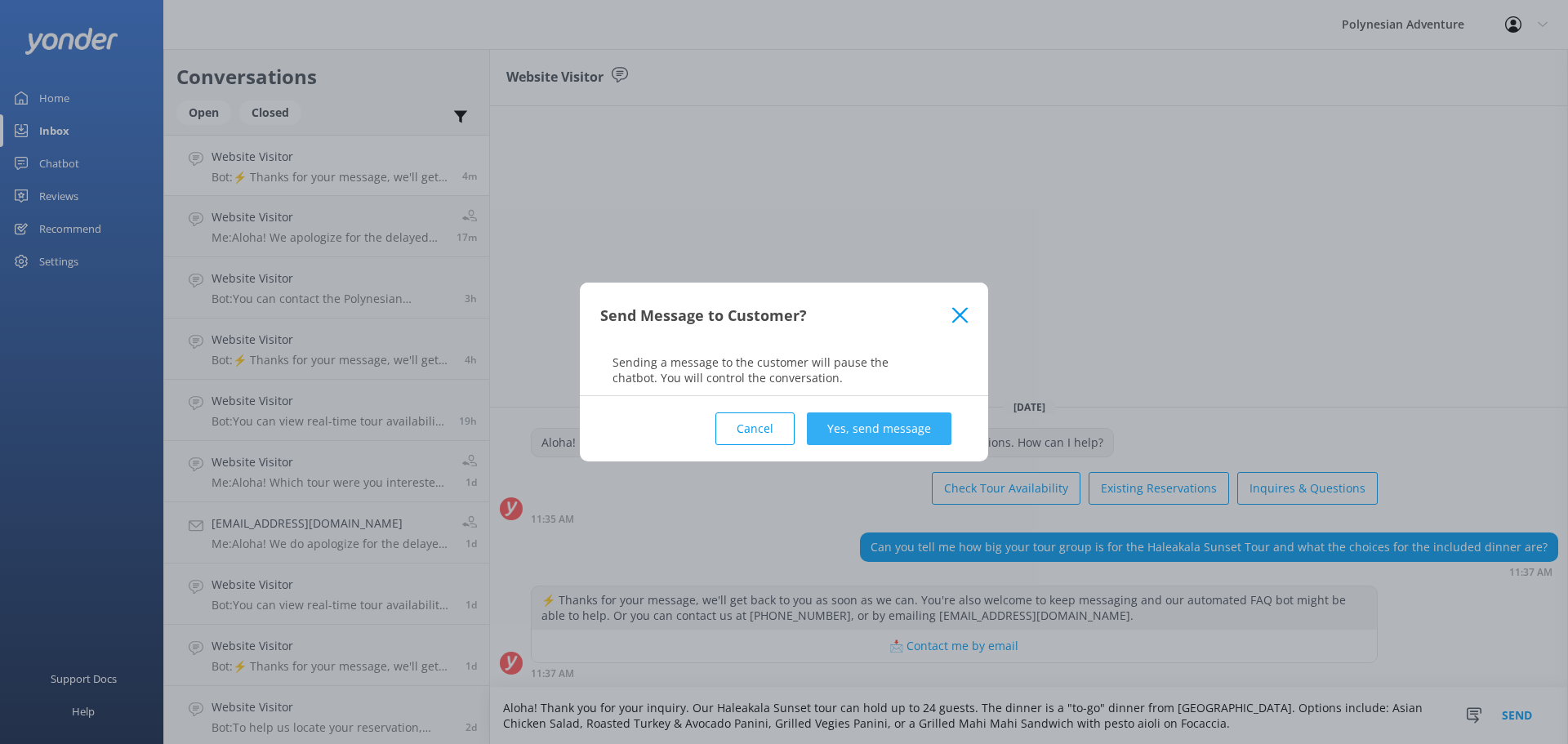
click at [882, 422] on button "Yes, send message" at bounding box center [880, 429] width 145 height 33
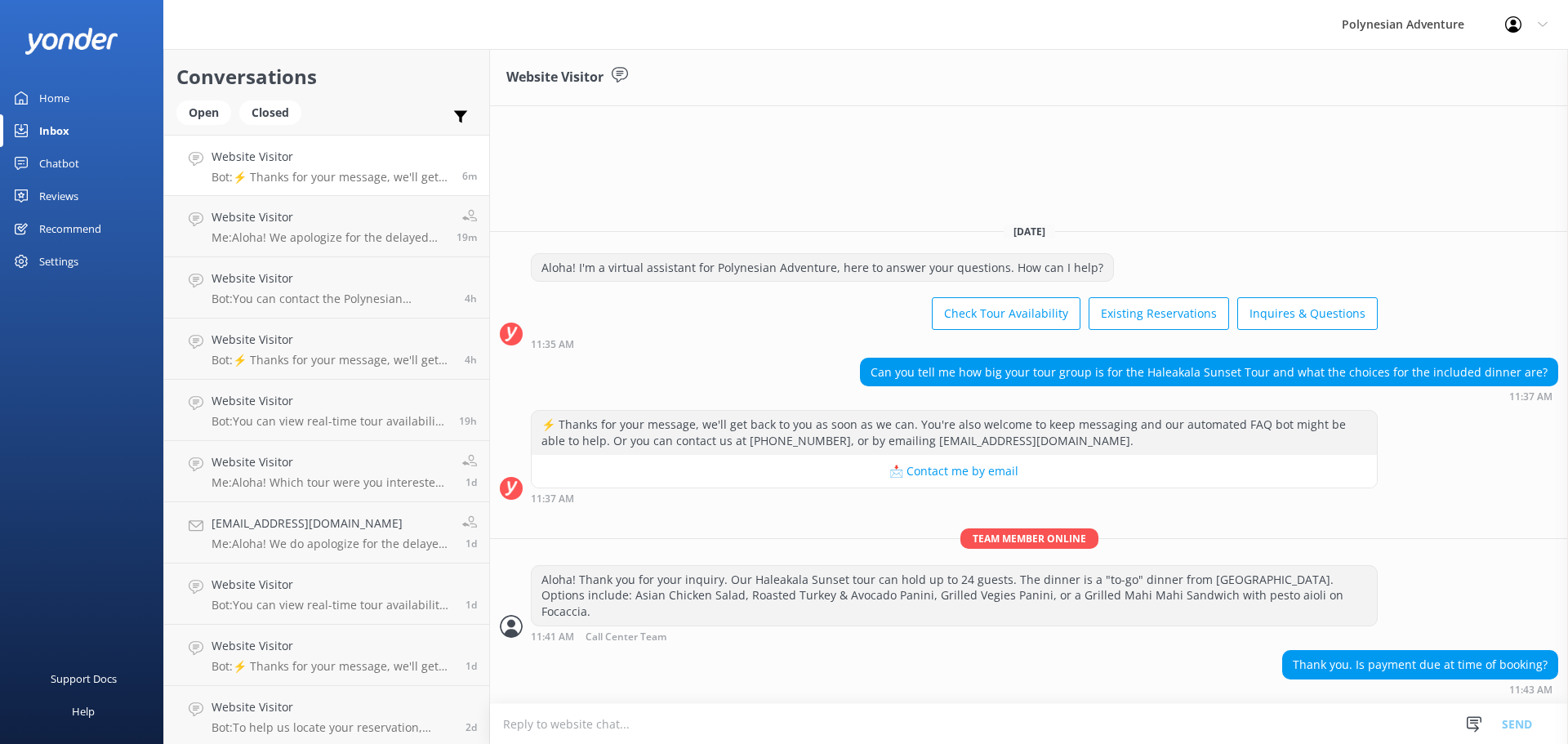
click at [664, 722] on textarea at bounding box center [1029, 723] width 1078 height 40
type textarea "Y"
type textarea "A"
type textarea "y"
type textarea "Y"
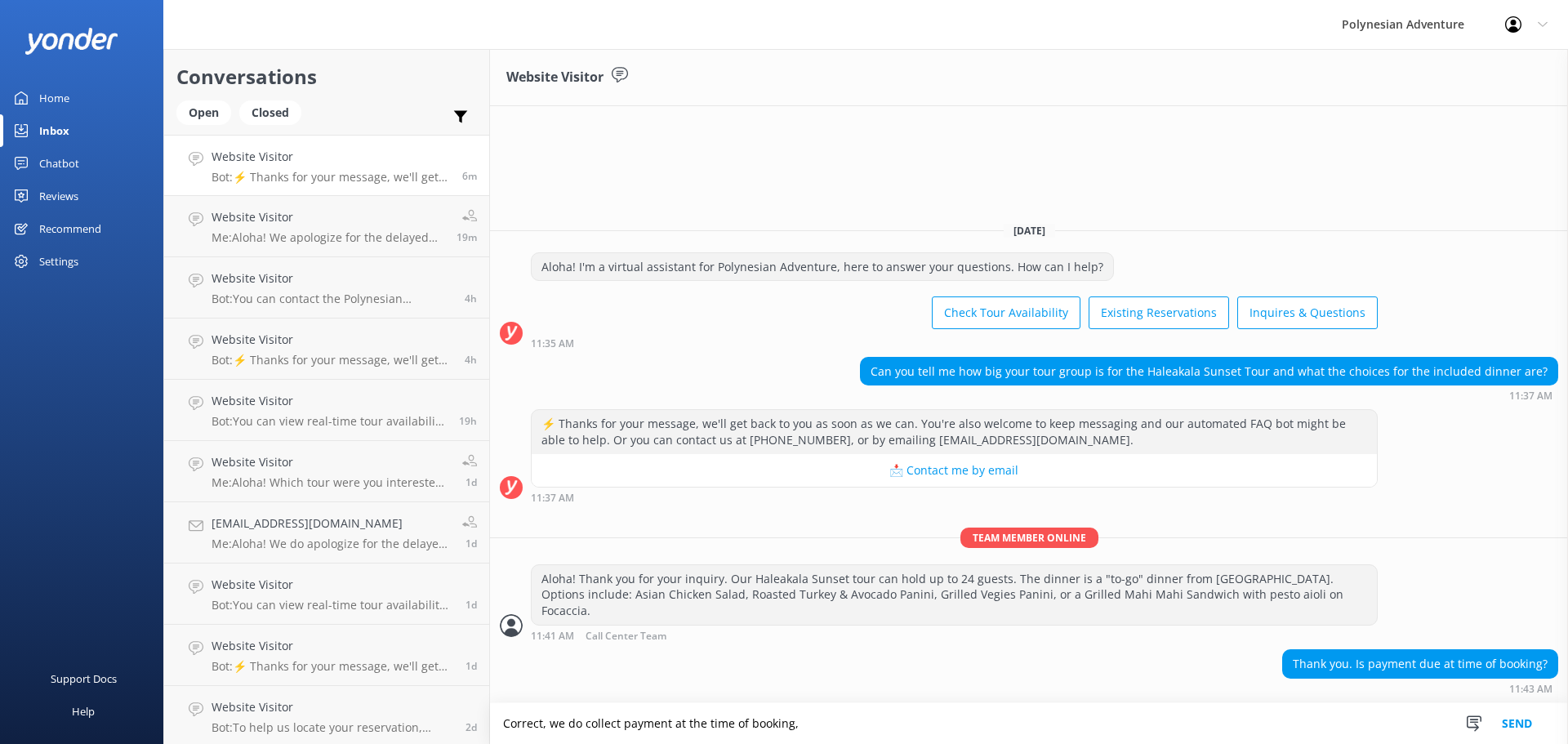
type textarea "Correct, we do collect payment at the time of booking,"
